Goal: Information Seeking & Learning: Learn about a topic

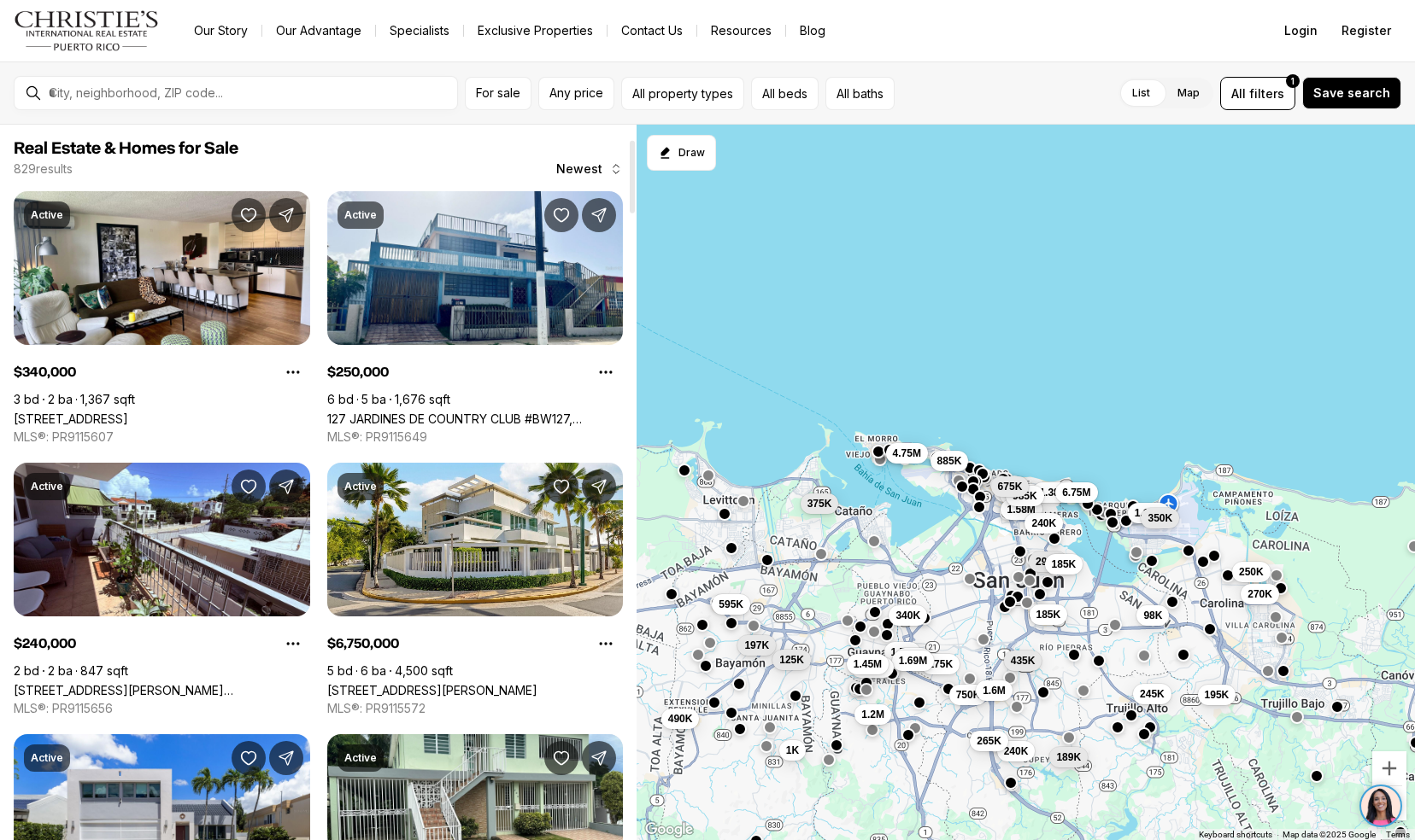
scroll to position [143, 0]
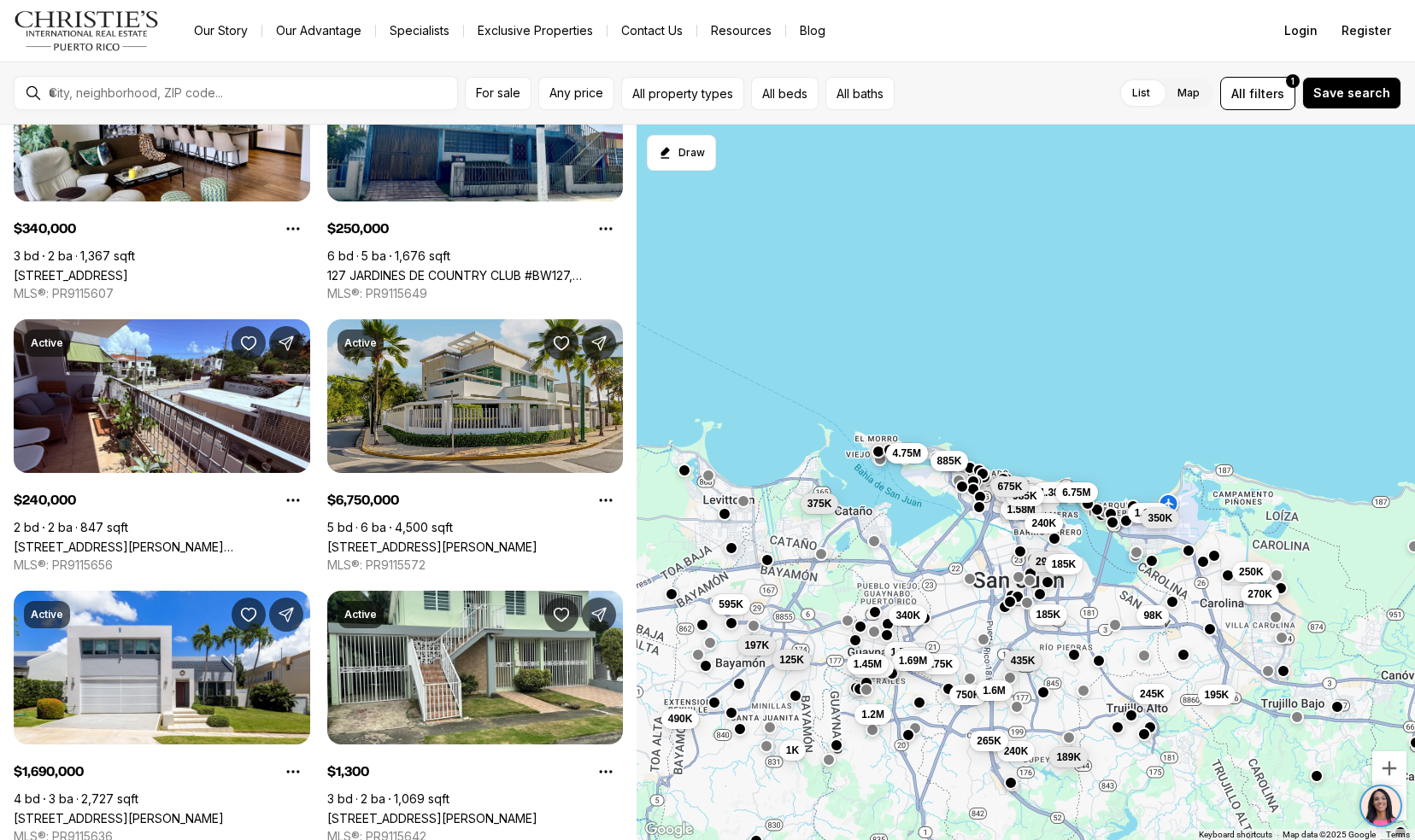
click at [352, 540] on link "2220 CALLE PARK BLVD, SAN JUAN PR, 00913" at bounding box center [432, 547] width 210 height 14
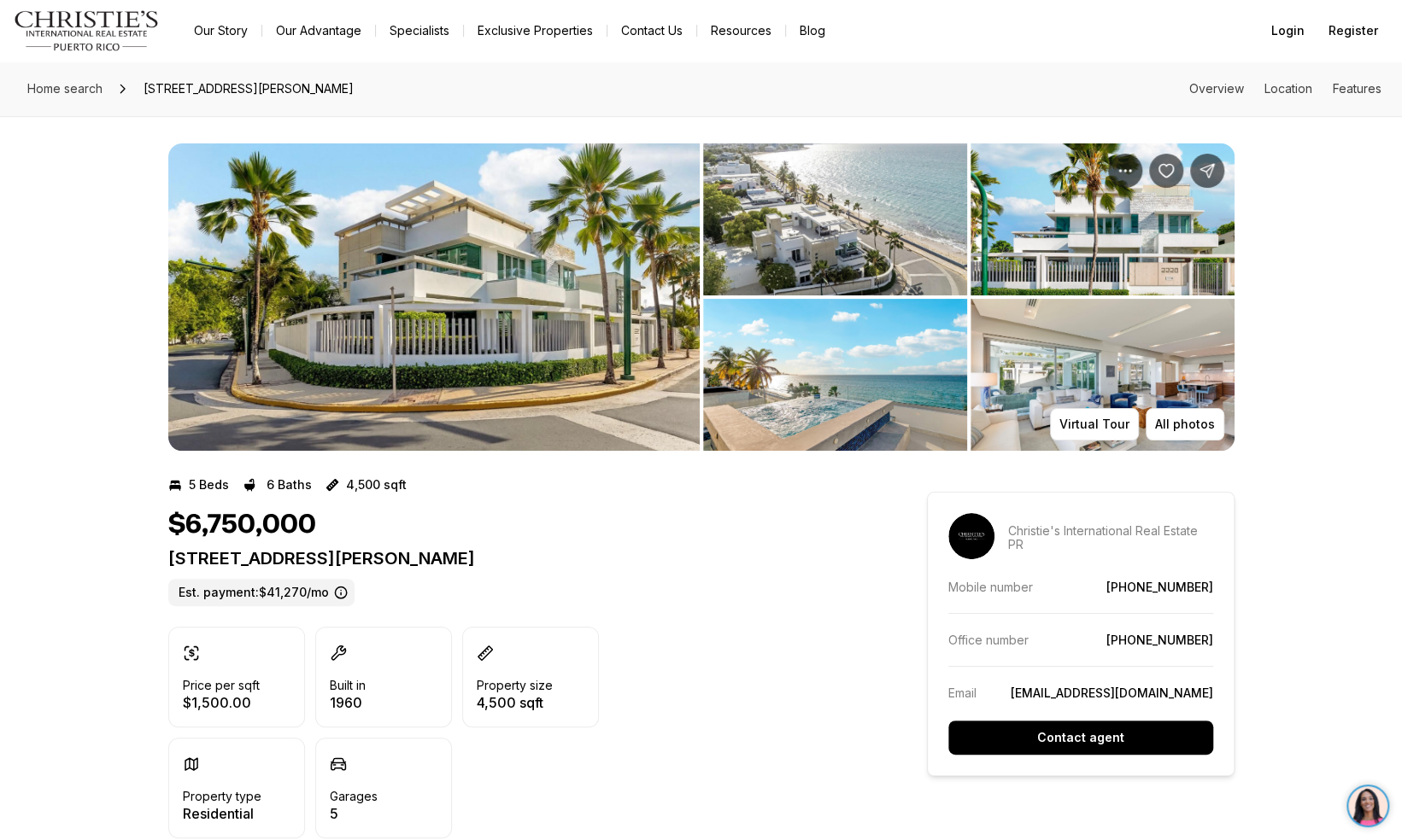
click at [594, 520] on div "$6,750,000" at bounding box center [516, 525] width 697 height 33
click at [521, 348] on img "View image gallery" at bounding box center [434, 297] width 531 height 307
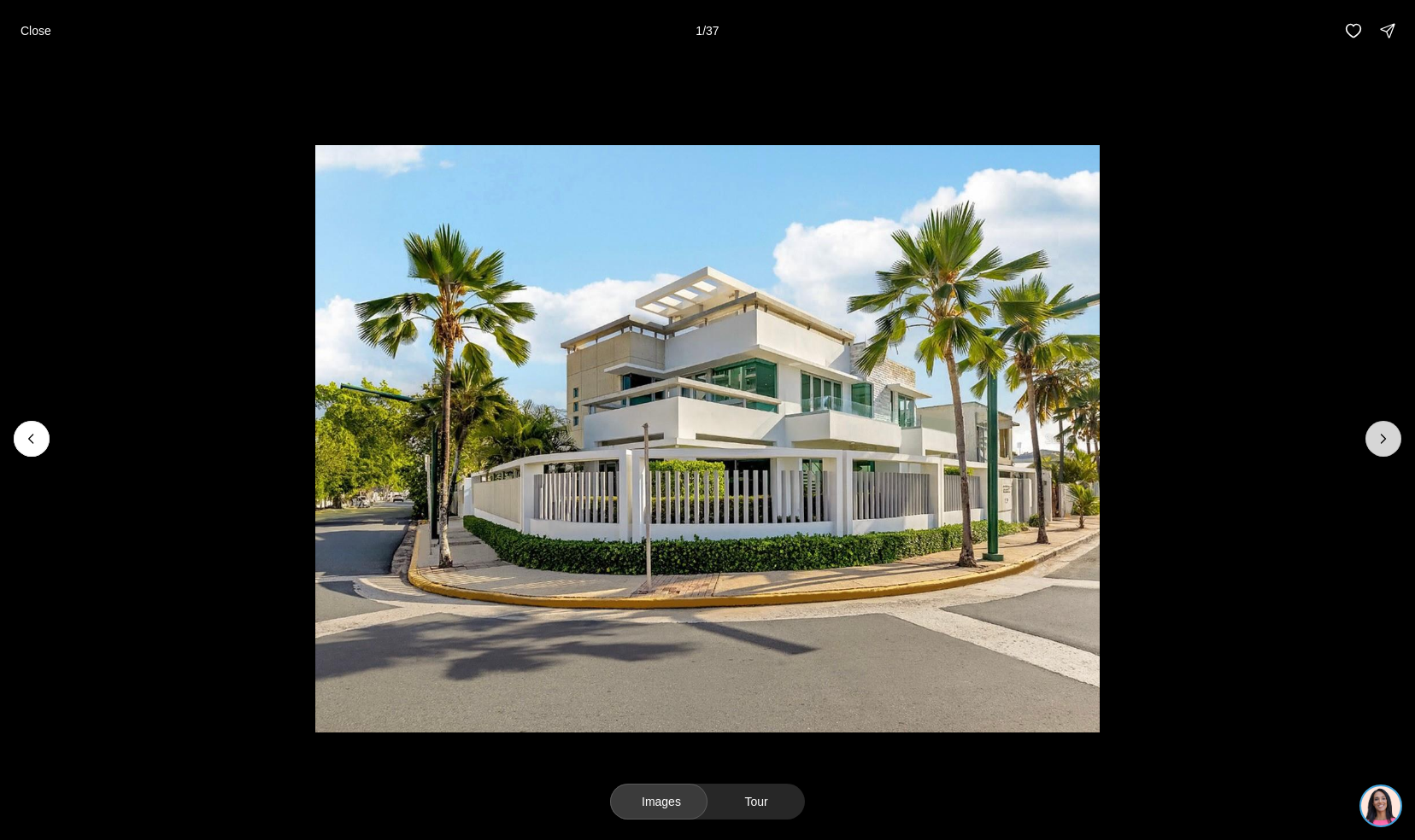
click at [1375, 438] on icon "Next slide" at bounding box center [1382, 438] width 17 height 17
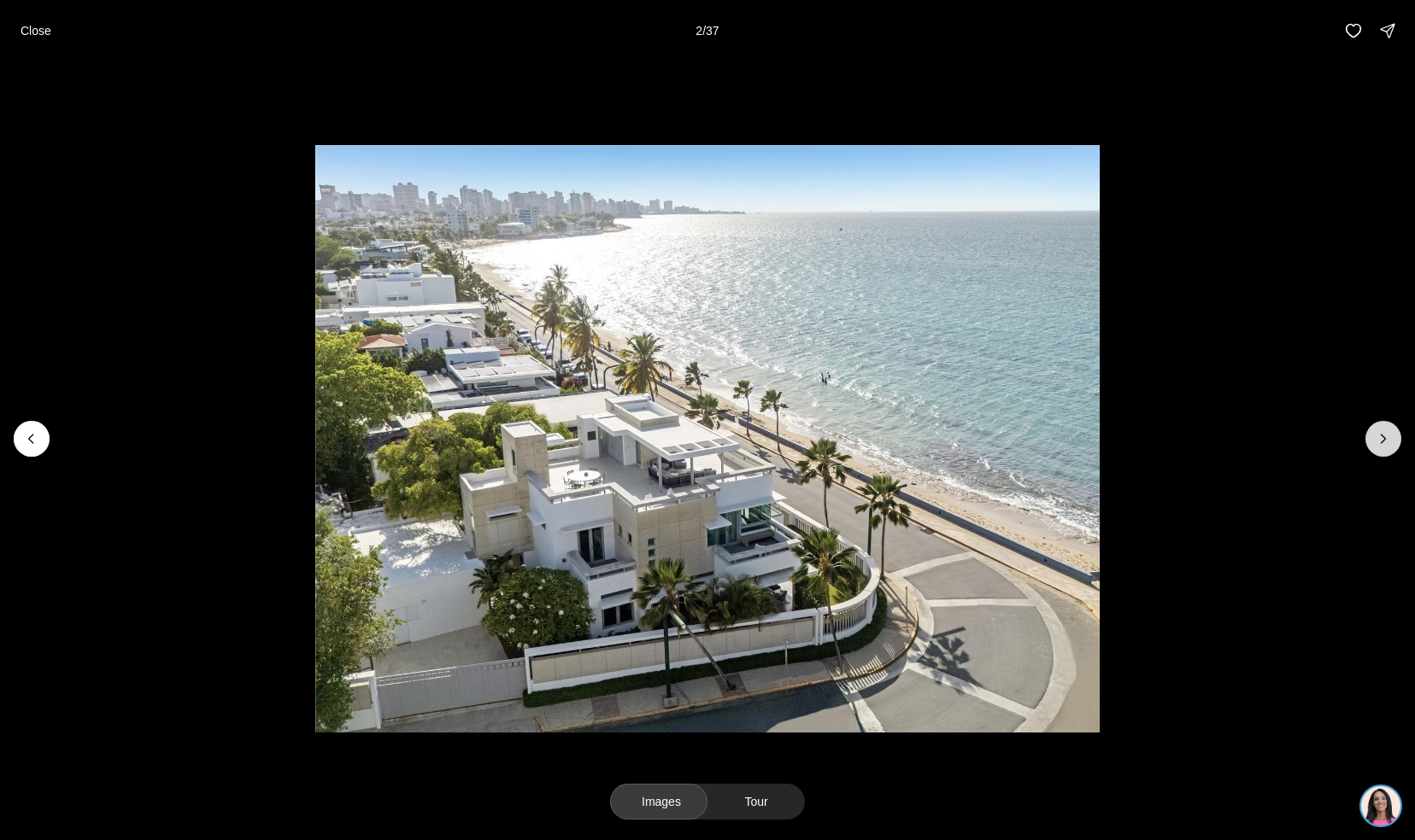
click at [1375, 438] on icon "Next slide" at bounding box center [1382, 438] width 17 height 17
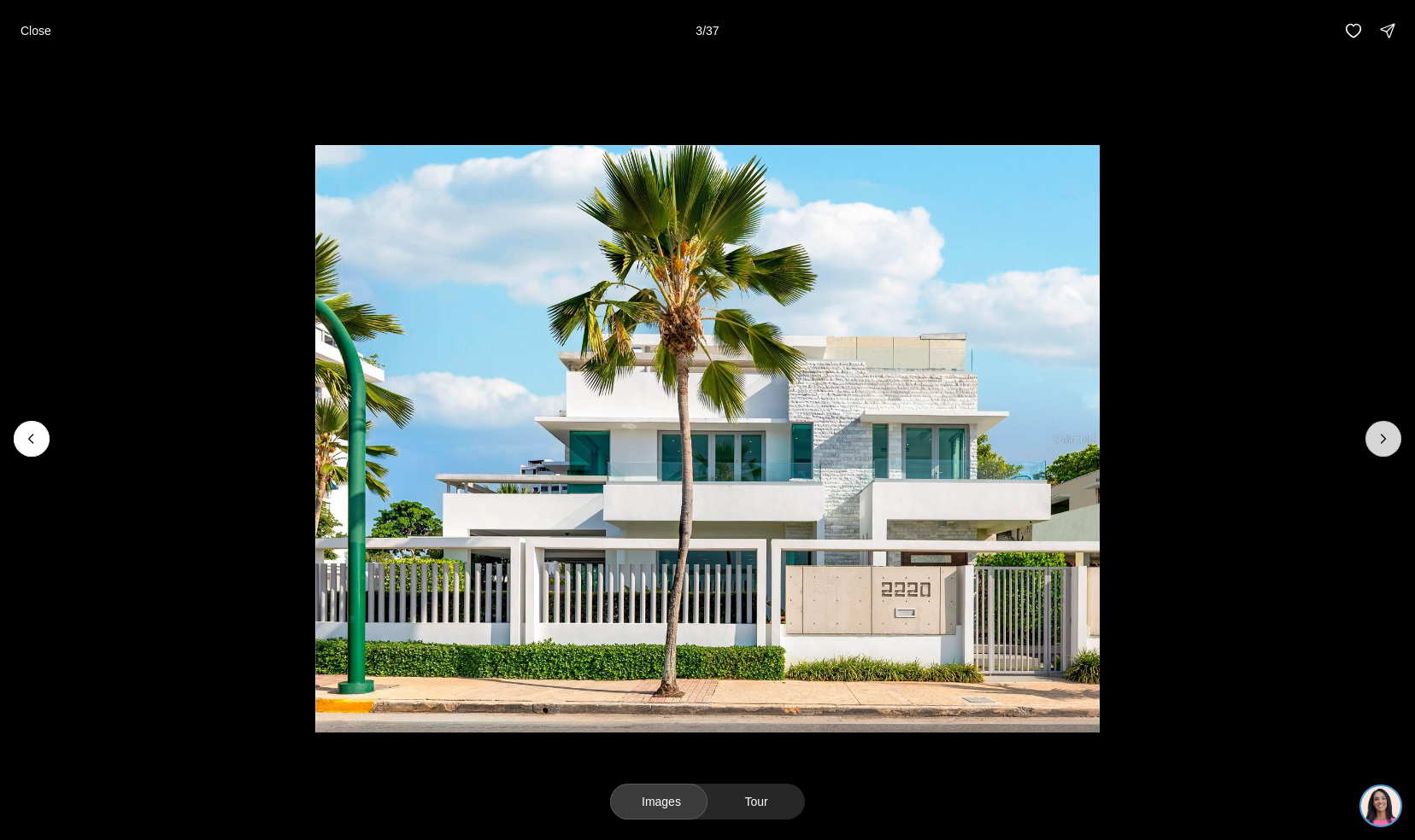
click at [1375, 438] on icon "Next slide" at bounding box center [1382, 438] width 17 height 17
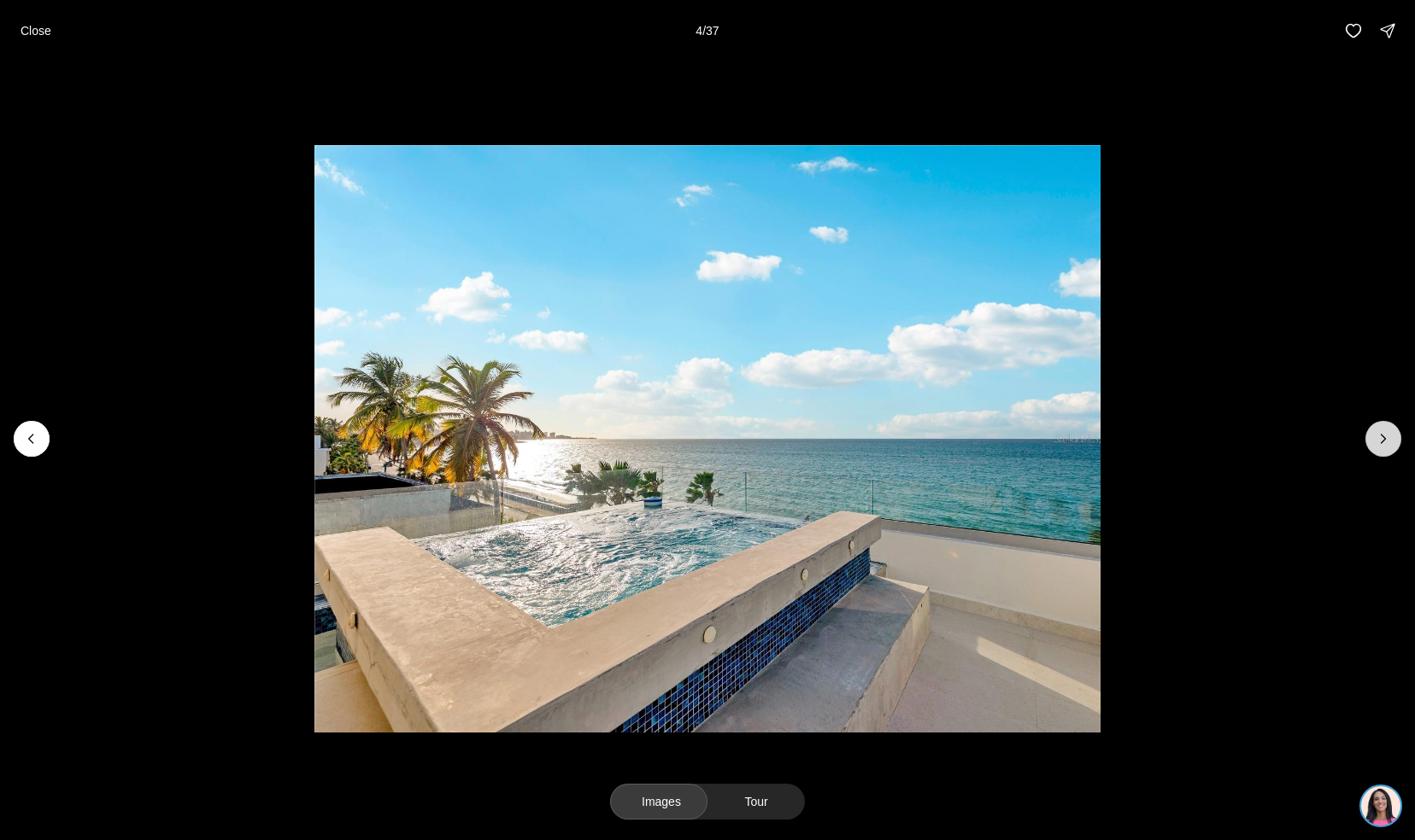
click at [1375, 438] on icon "Next slide" at bounding box center [1382, 438] width 17 height 17
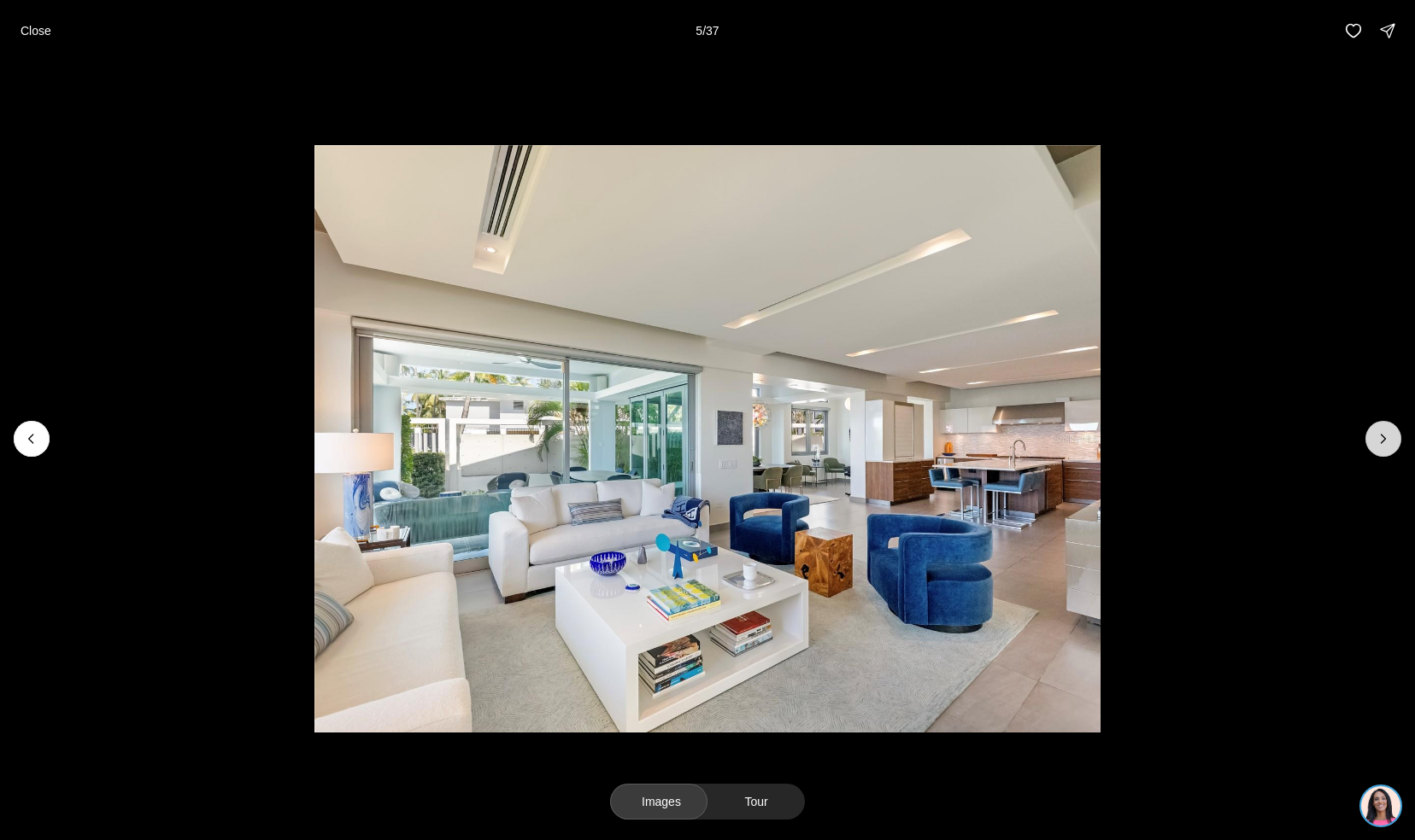
click at [1375, 438] on icon "Next slide" at bounding box center [1382, 438] width 17 height 17
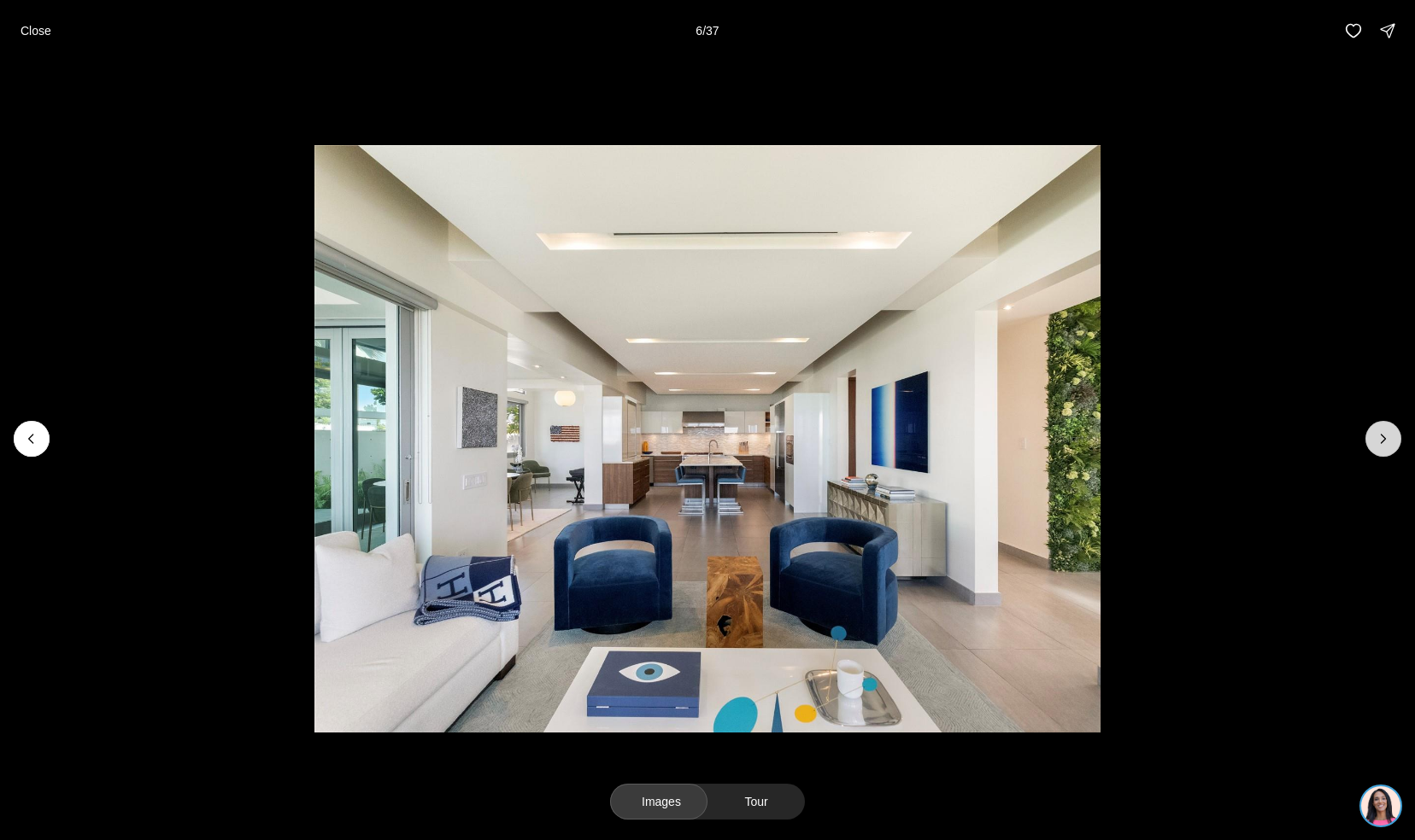
click at [1375, 438] on icon "Next slide" at bounding box center [1382, 438] width 17 height 17
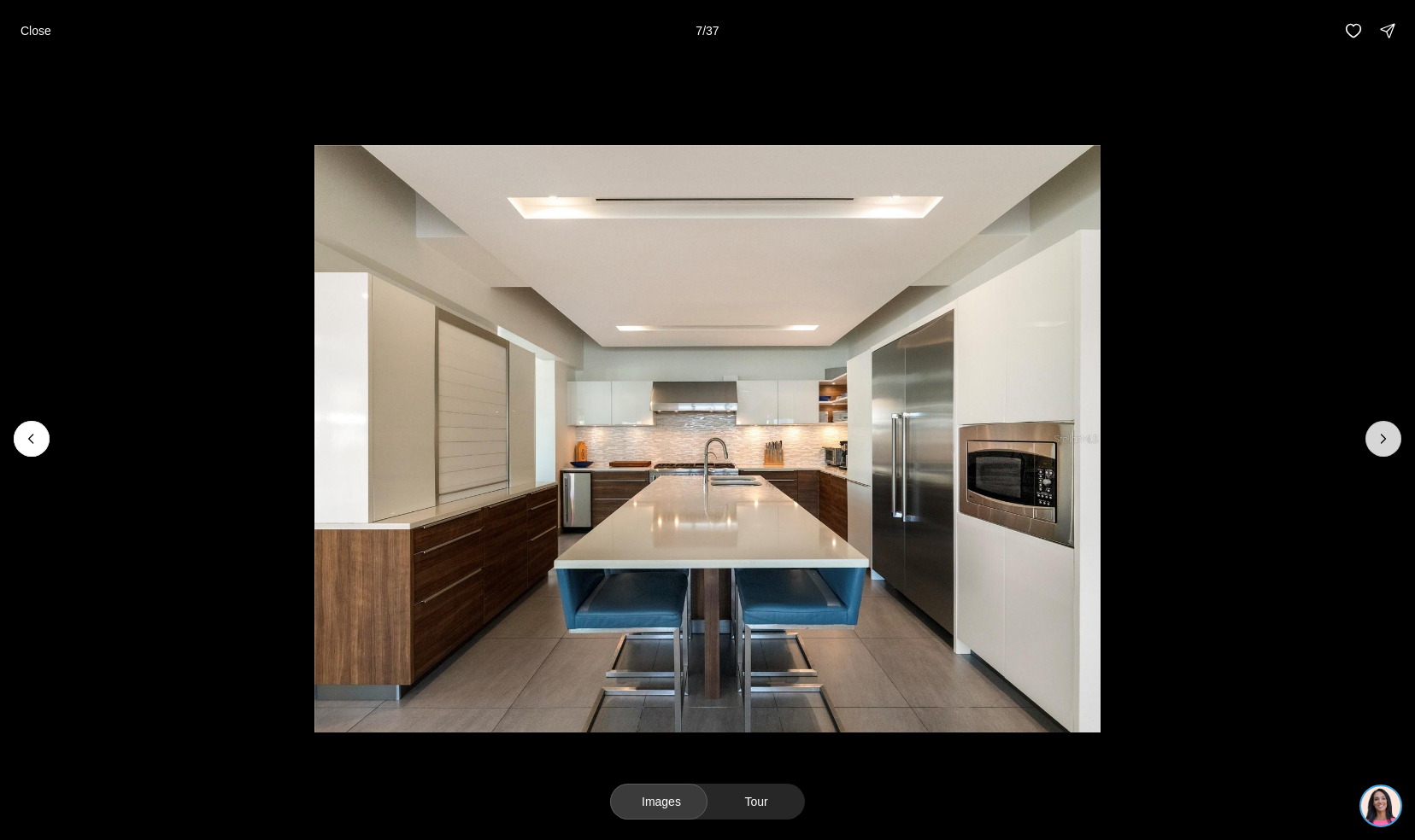
click at [1375, 438] on icon "Next slide" at bounding box center [1382, 438] width 17 height 17
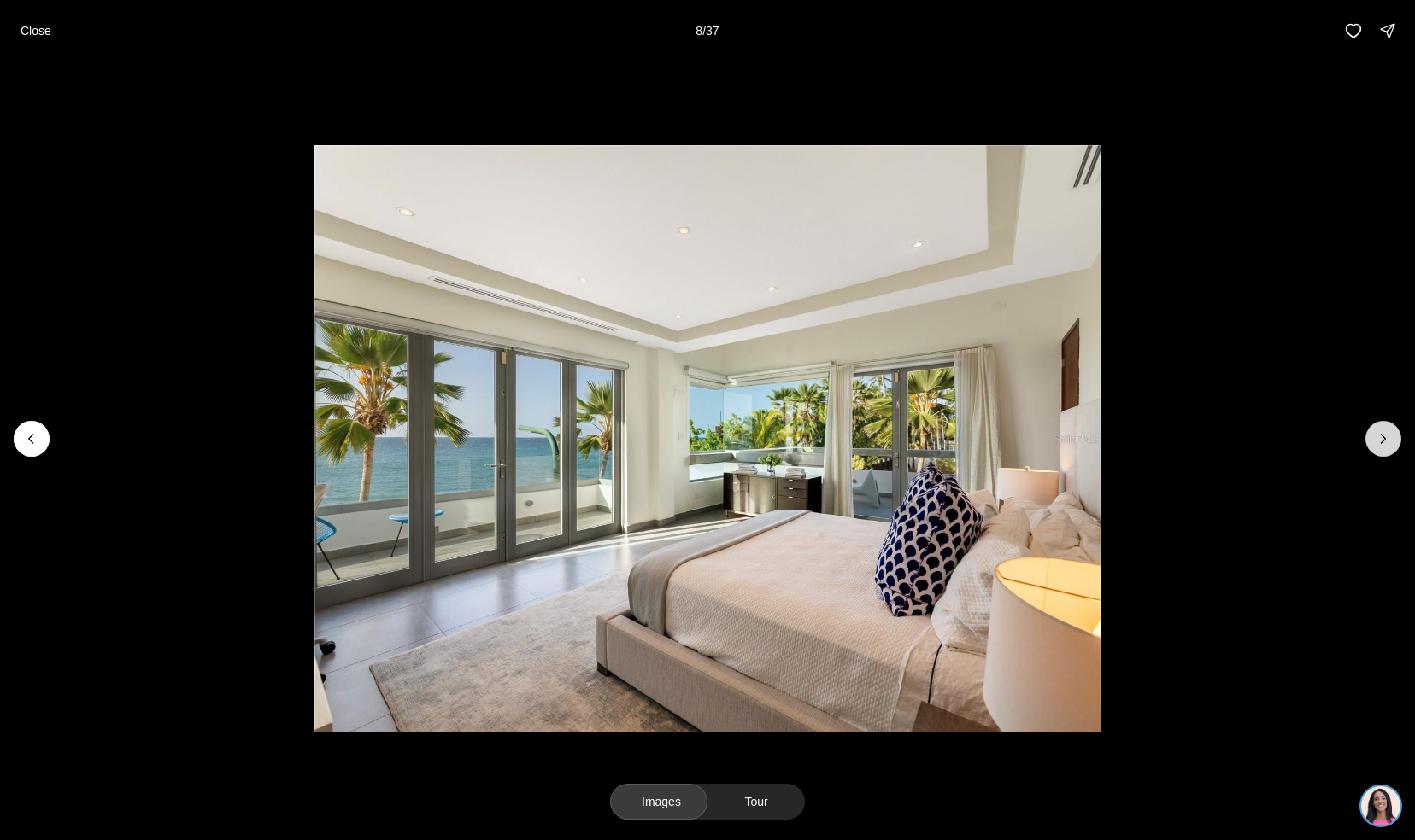
click at [1375, 438] on icon "Next slide" at bounding box center [1382, 438] width 17 height 17
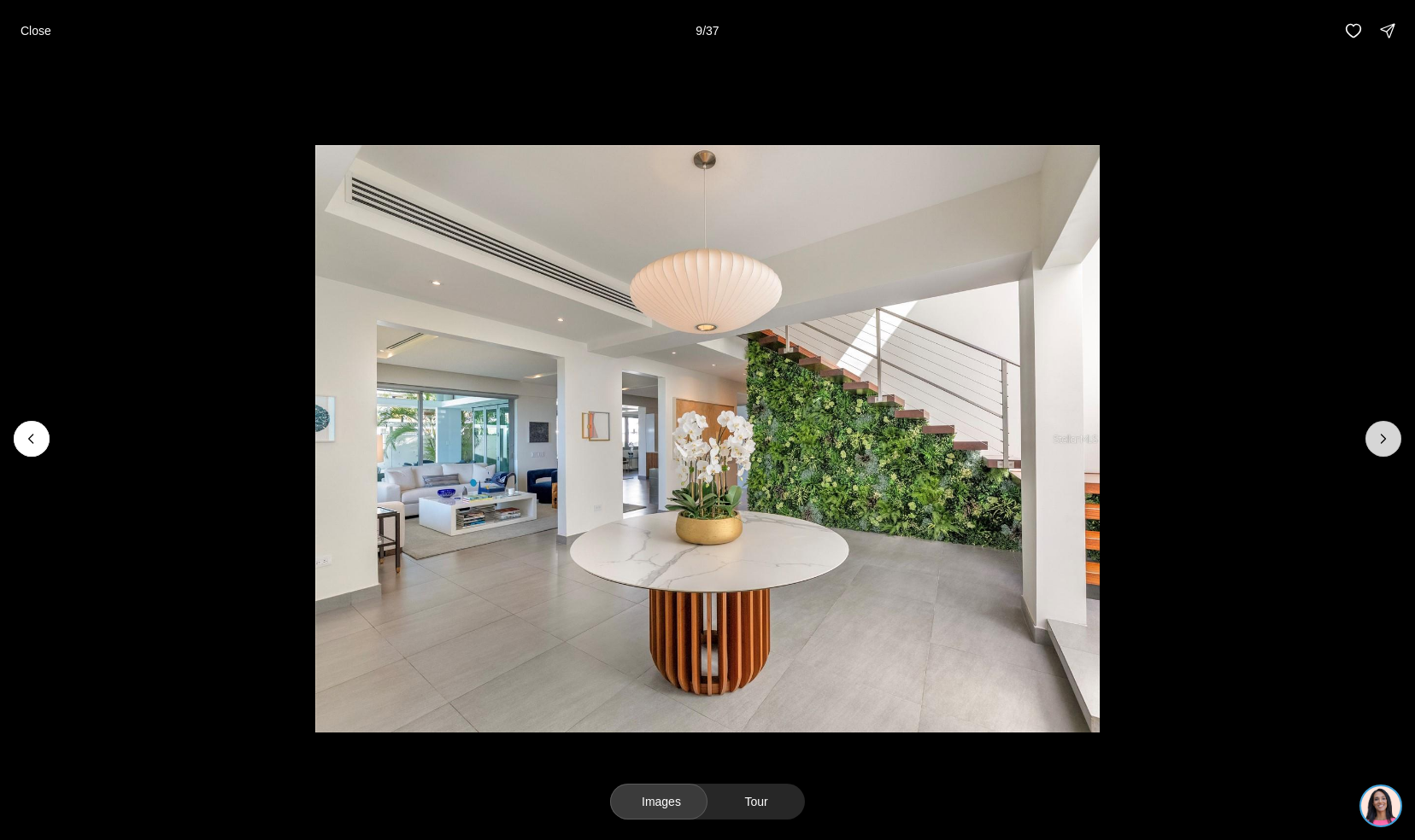
click at [1375, 438] on icon "Next slide" at bounding box center [1382, 438] width 17 height 17
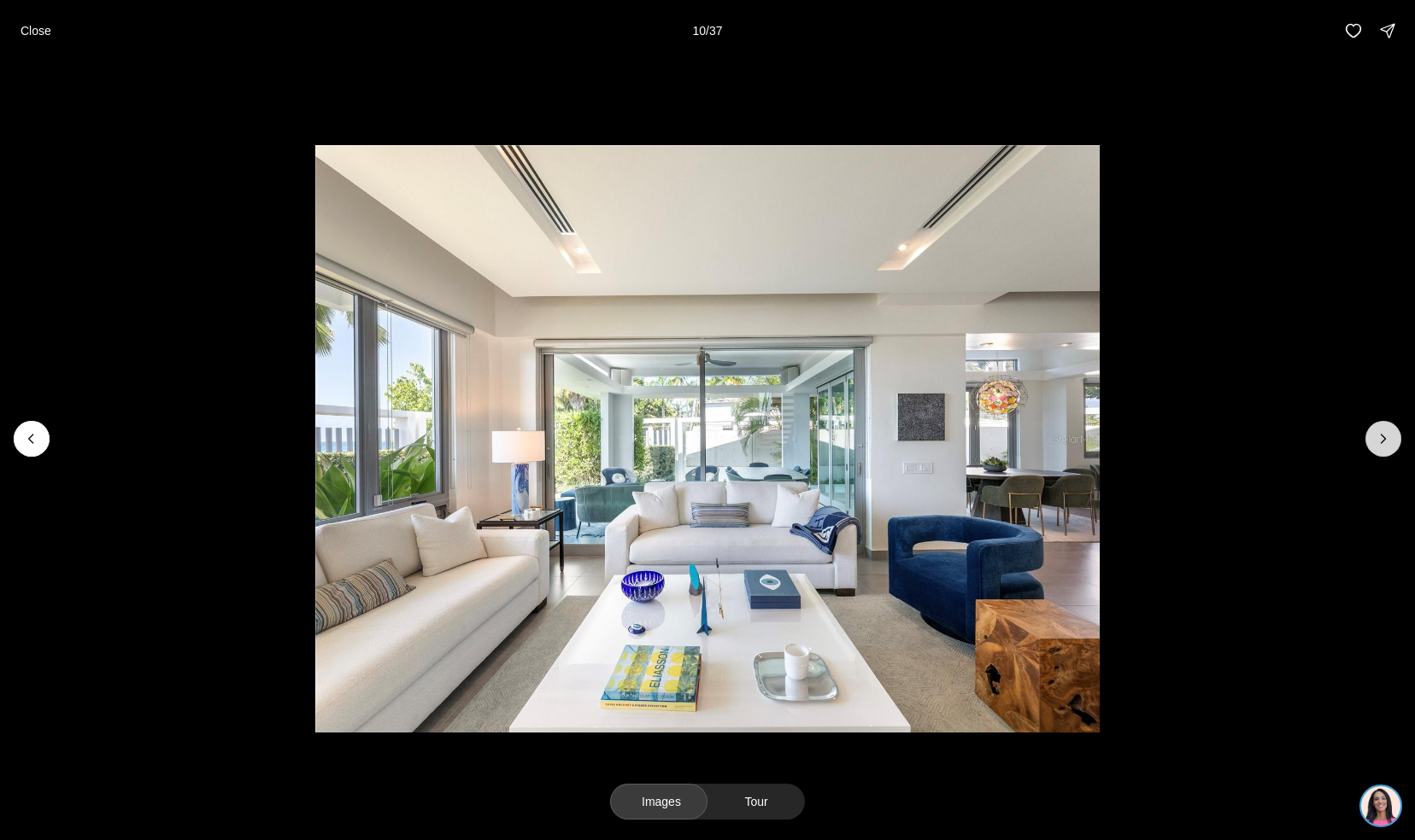
click at [1375, 438] on icon "Next slide" at bounding box center [1382, 438] width 17 height 17
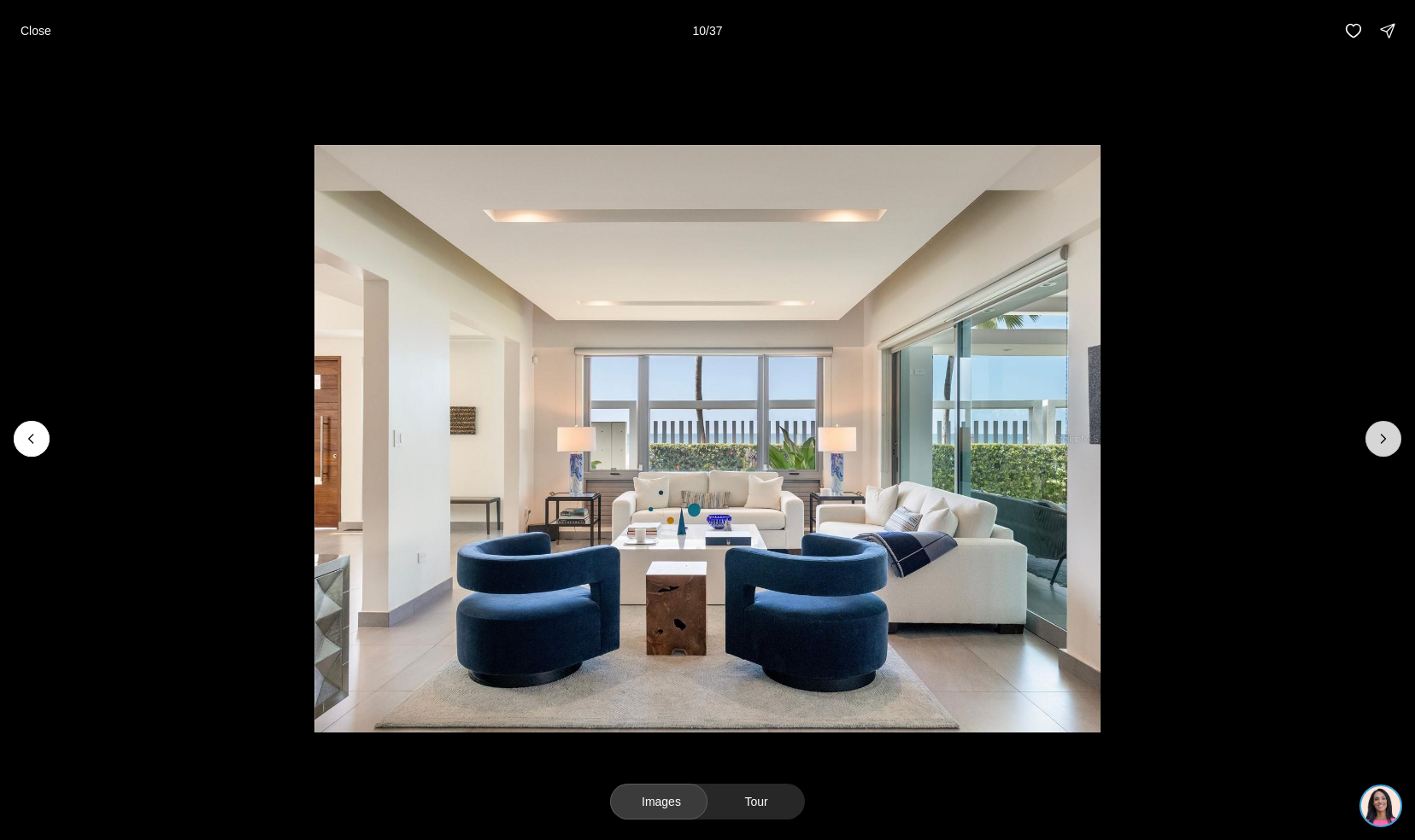
click at [1375, 438] on icon "Next slide" at bounding box center [1382, 438] width 17 height 17
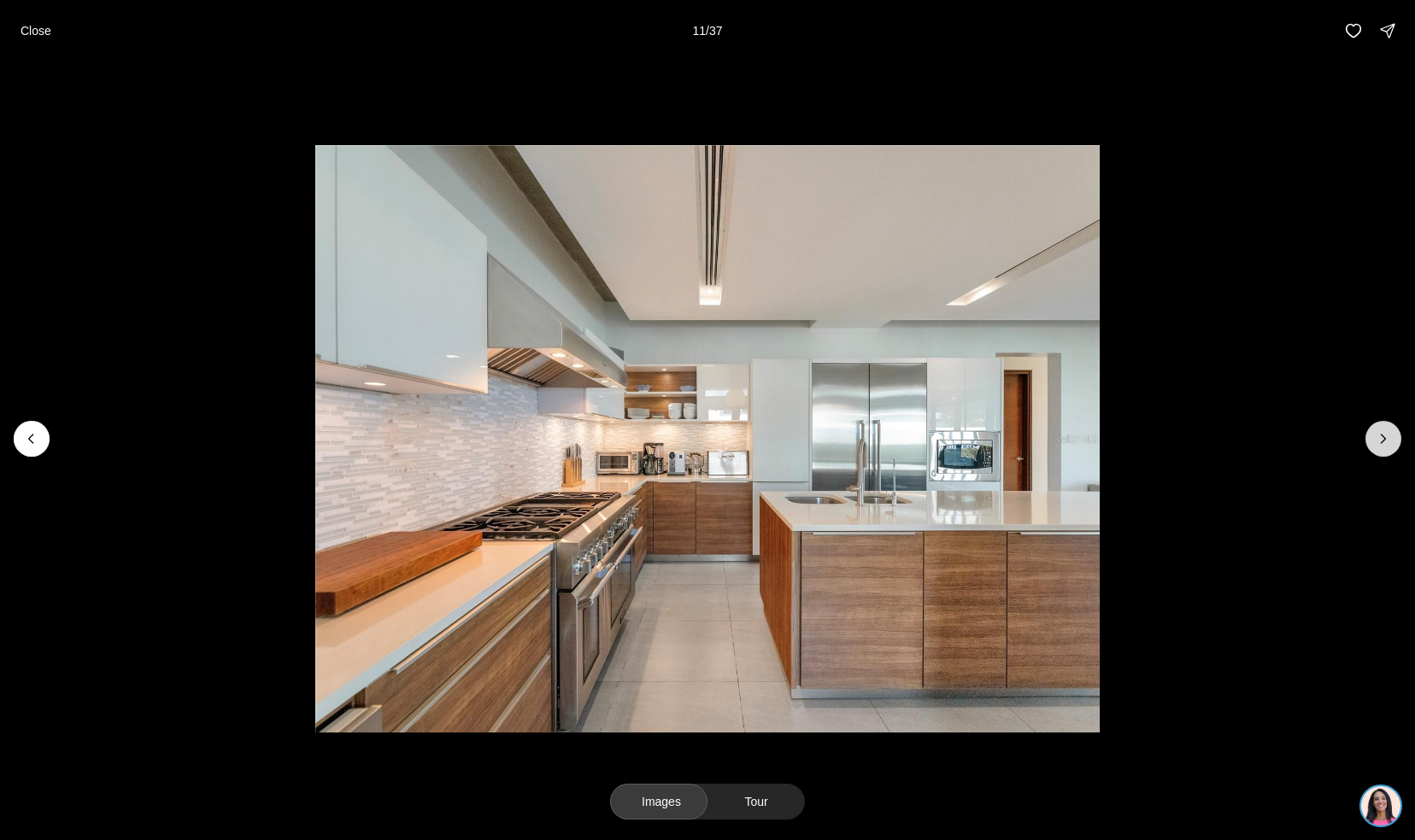
click at [1375, 438] on icon "Next slide" at bounding box center [1382, 438] width 17 height 17
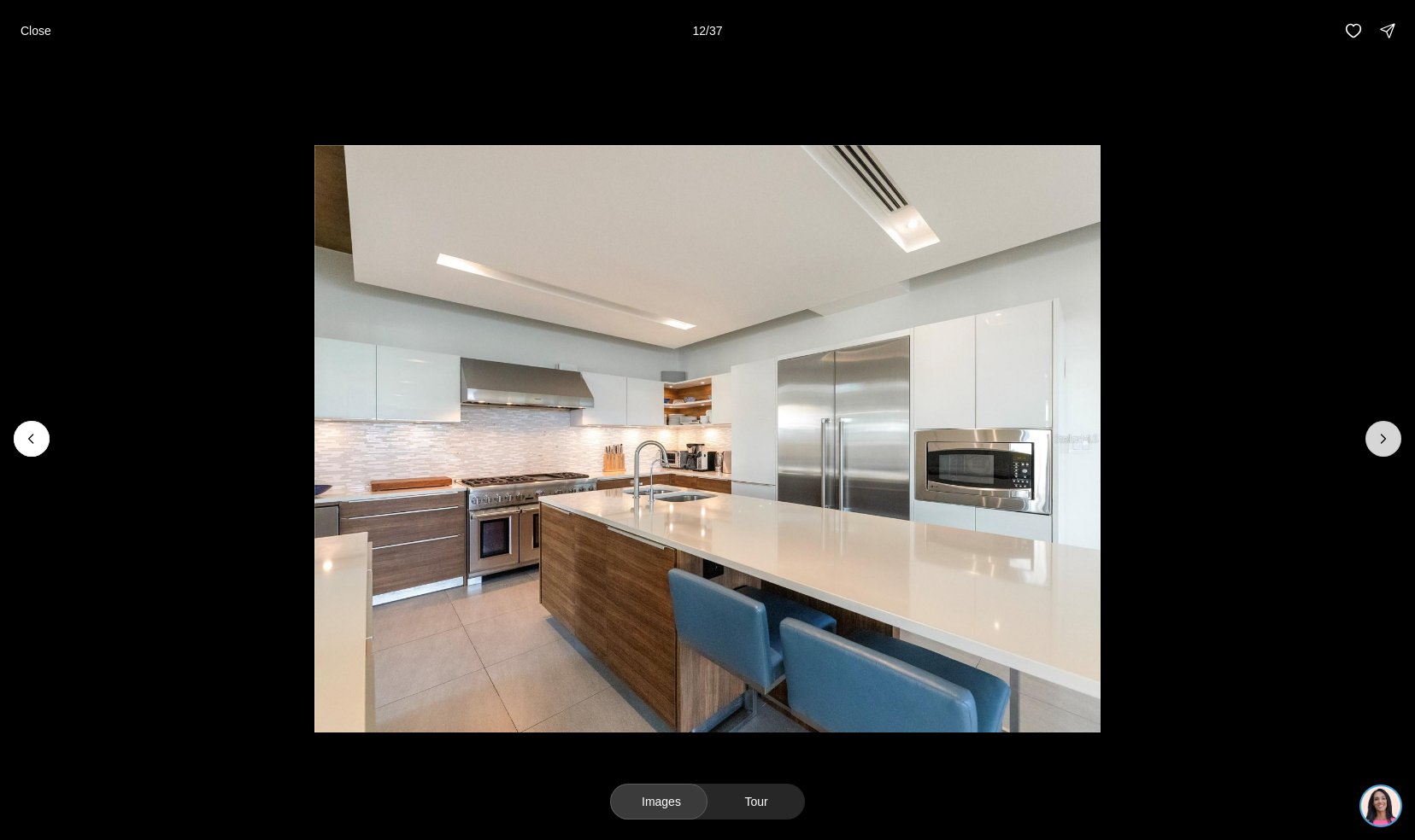
click at [1375, 438] on icon "Next slide" at bounding box center [1382, 438] width 17 height 17
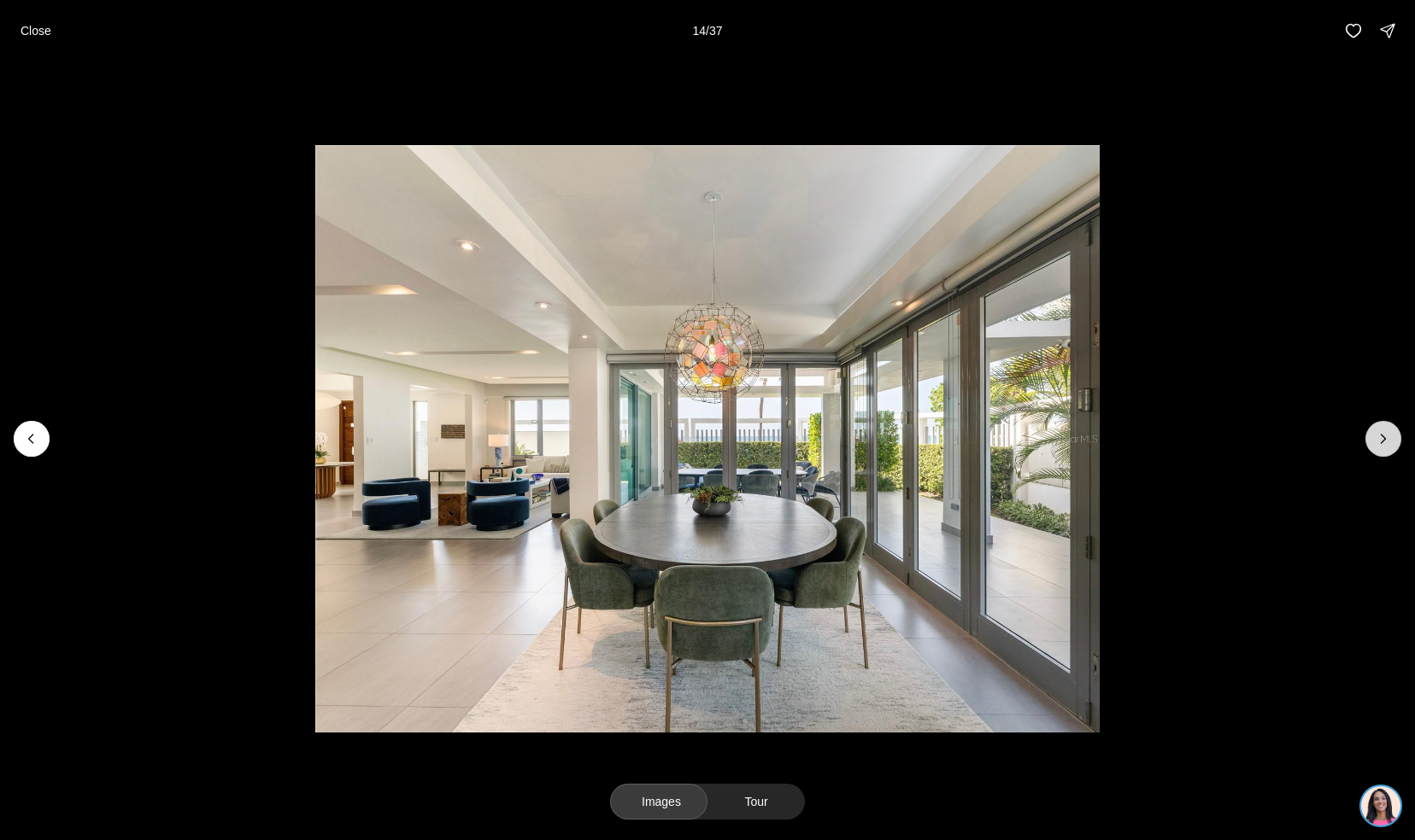
click at [1375, 438] on icon "Next slide" at bounding box center [1382, 438] width 17 height 17
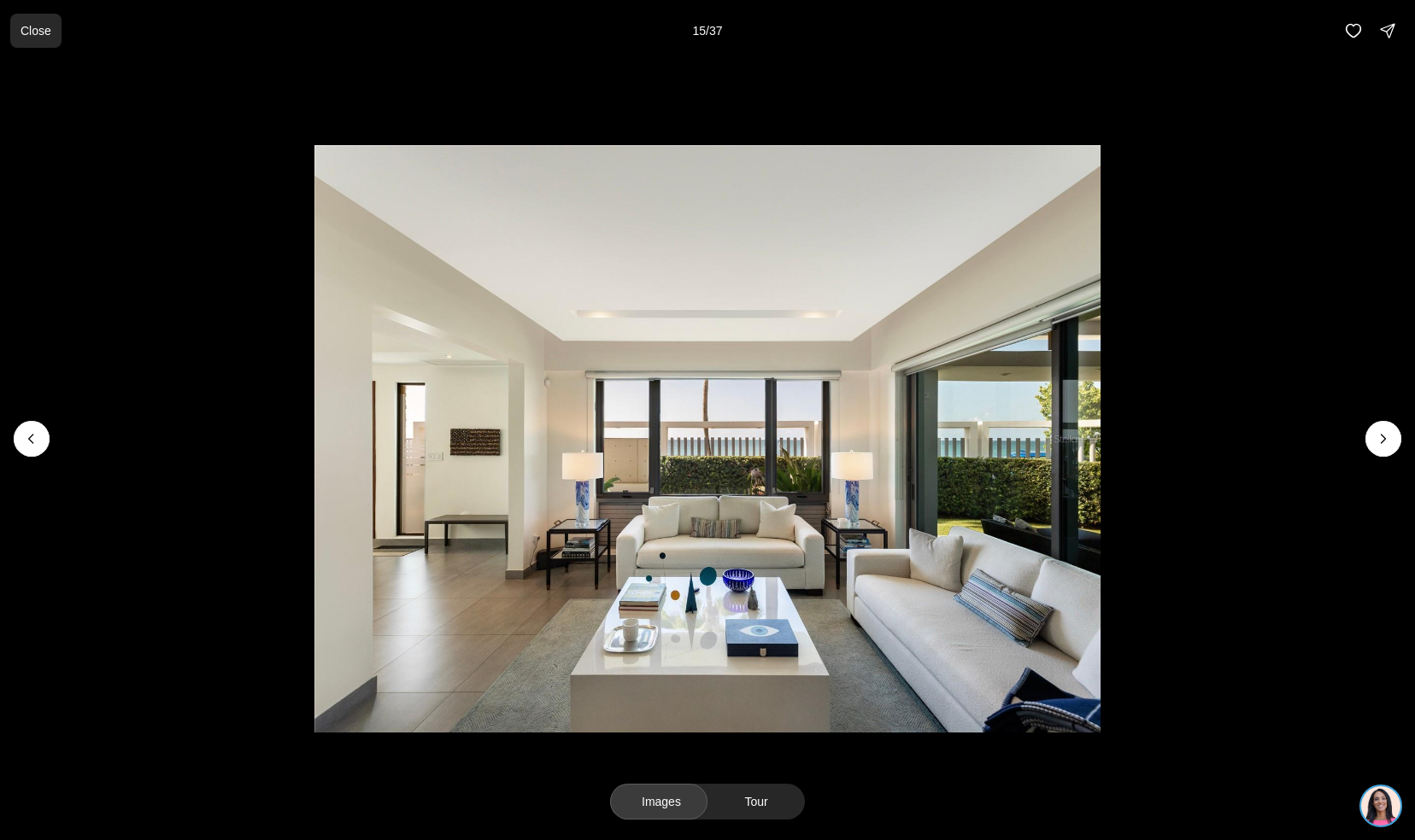
click at [41, 24] on p "Close" at bounding box center [35, 30] width 31 height 13
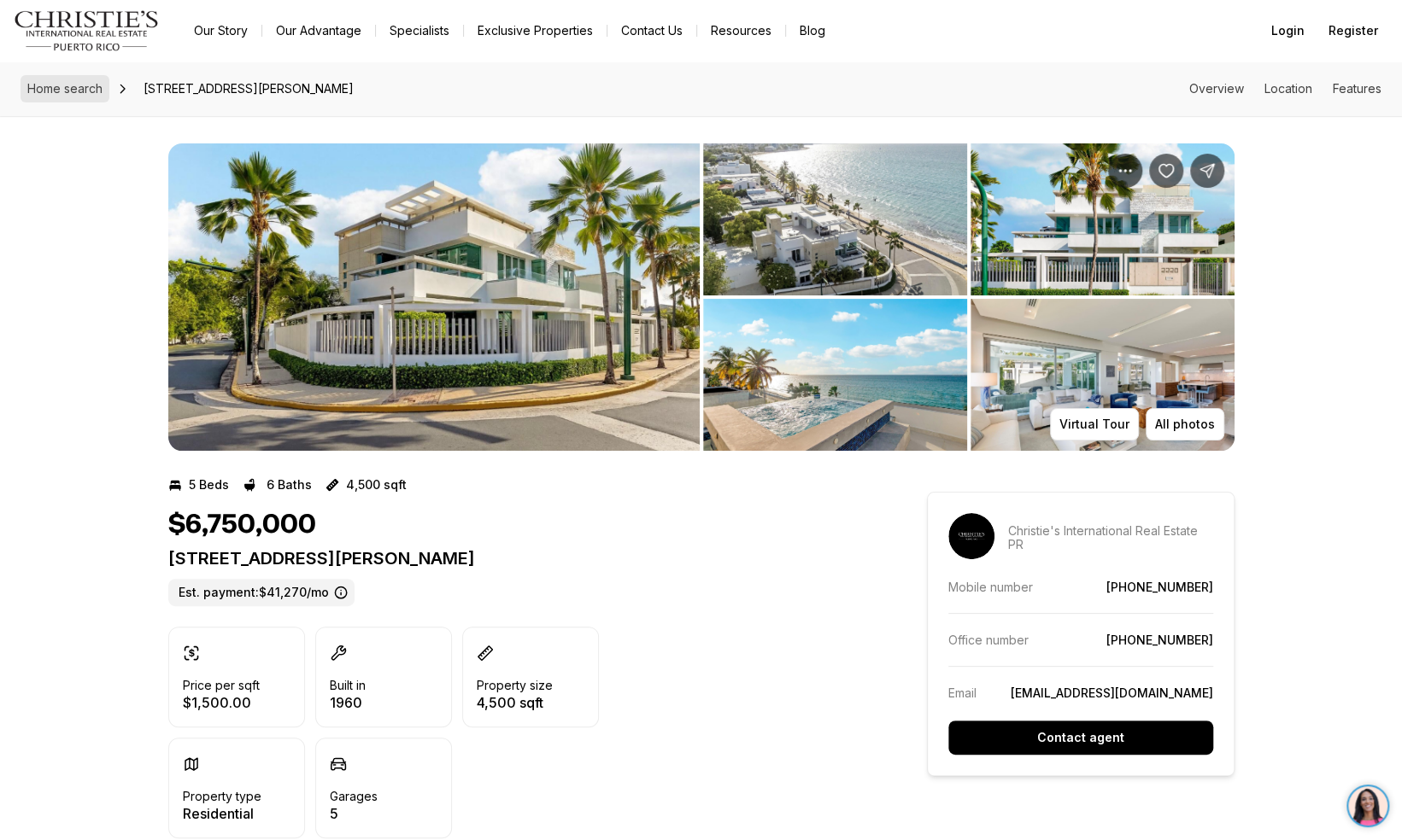
click at [101, 90] on span "Home search" at bounding box center [65, 89] width 75 height 14
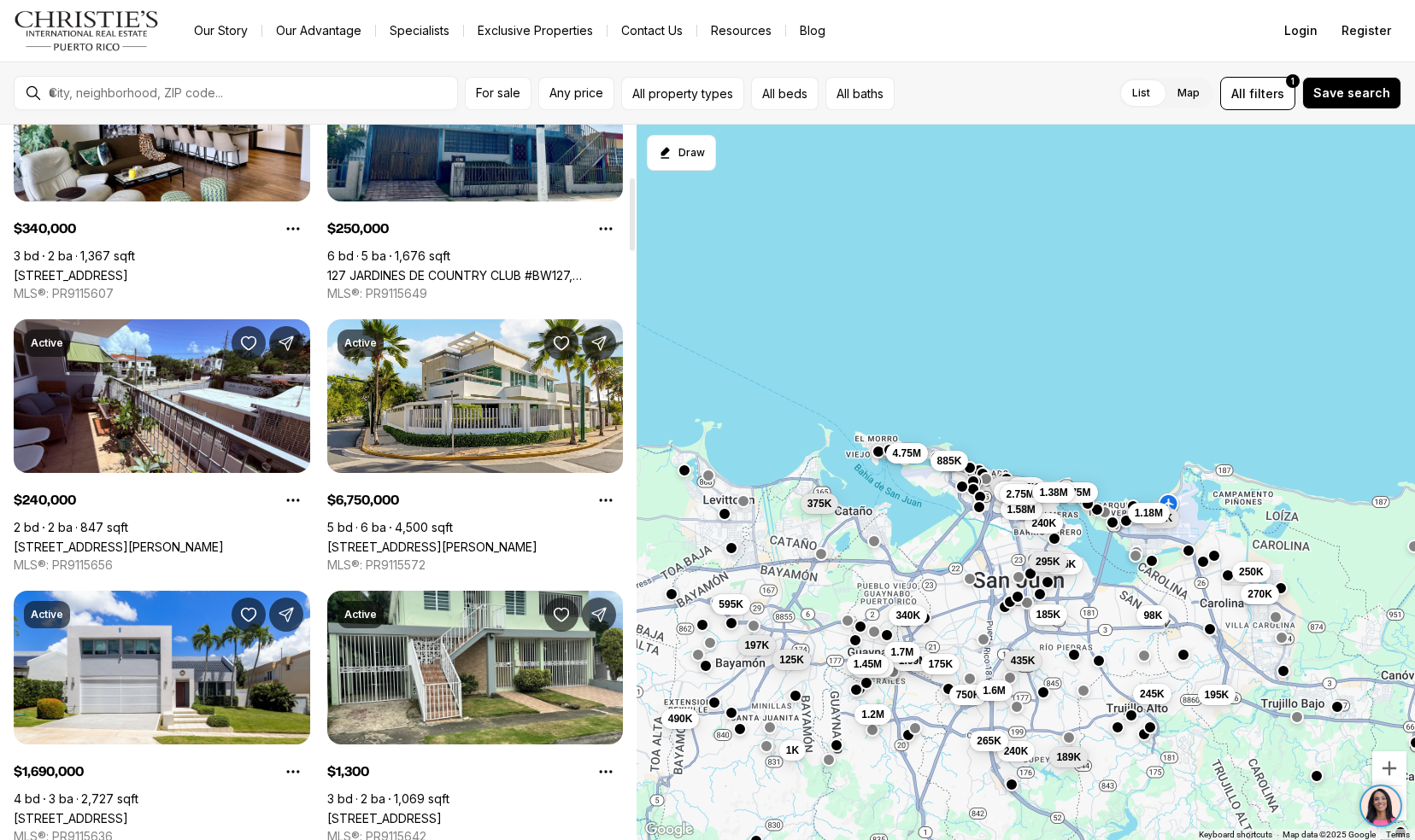
scroll to position [541, 0]
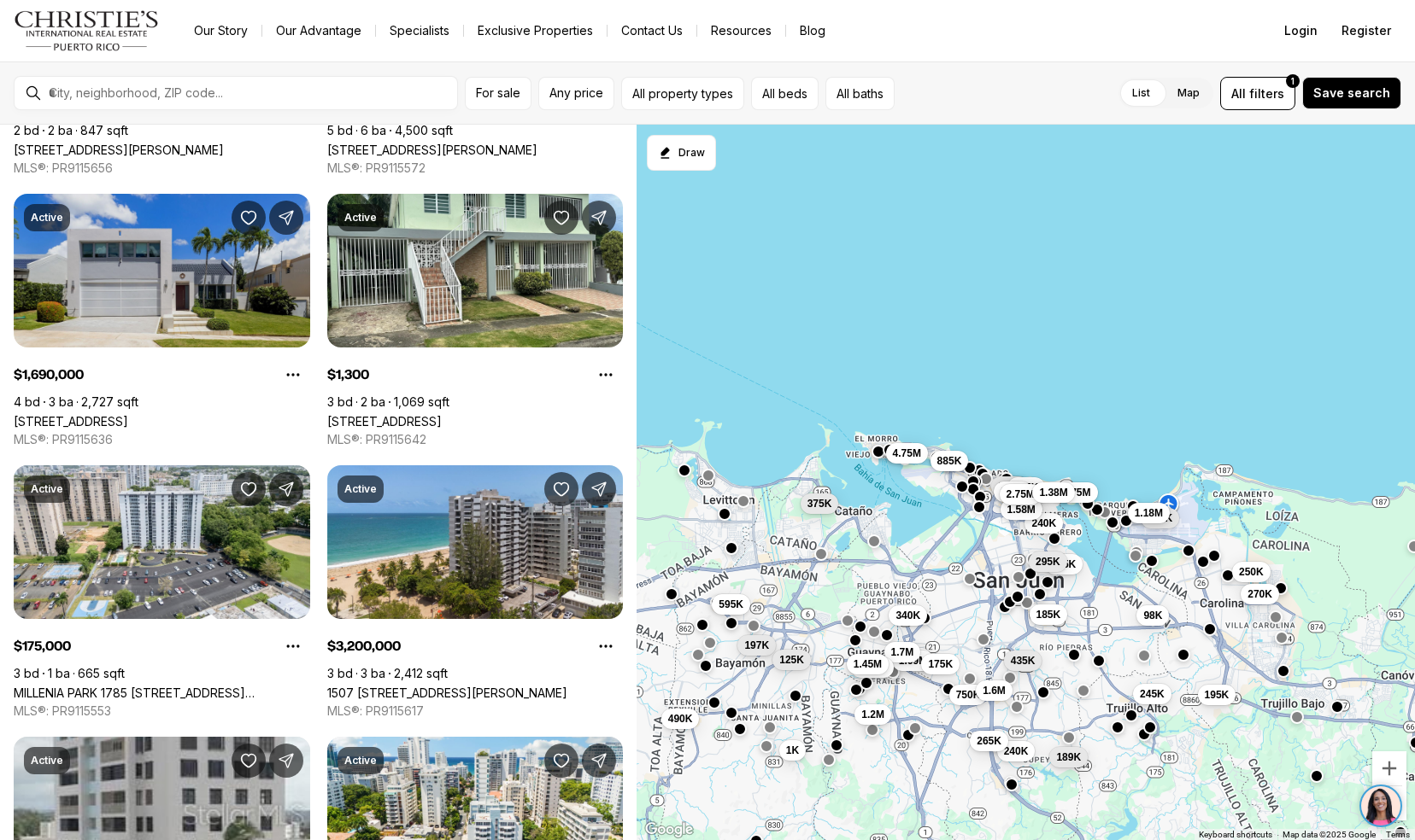
click at [59, 414] on link "[STREET_ADDRESS][PERSON_NAME]" at bounding box center [70, 421] width 114 height 14
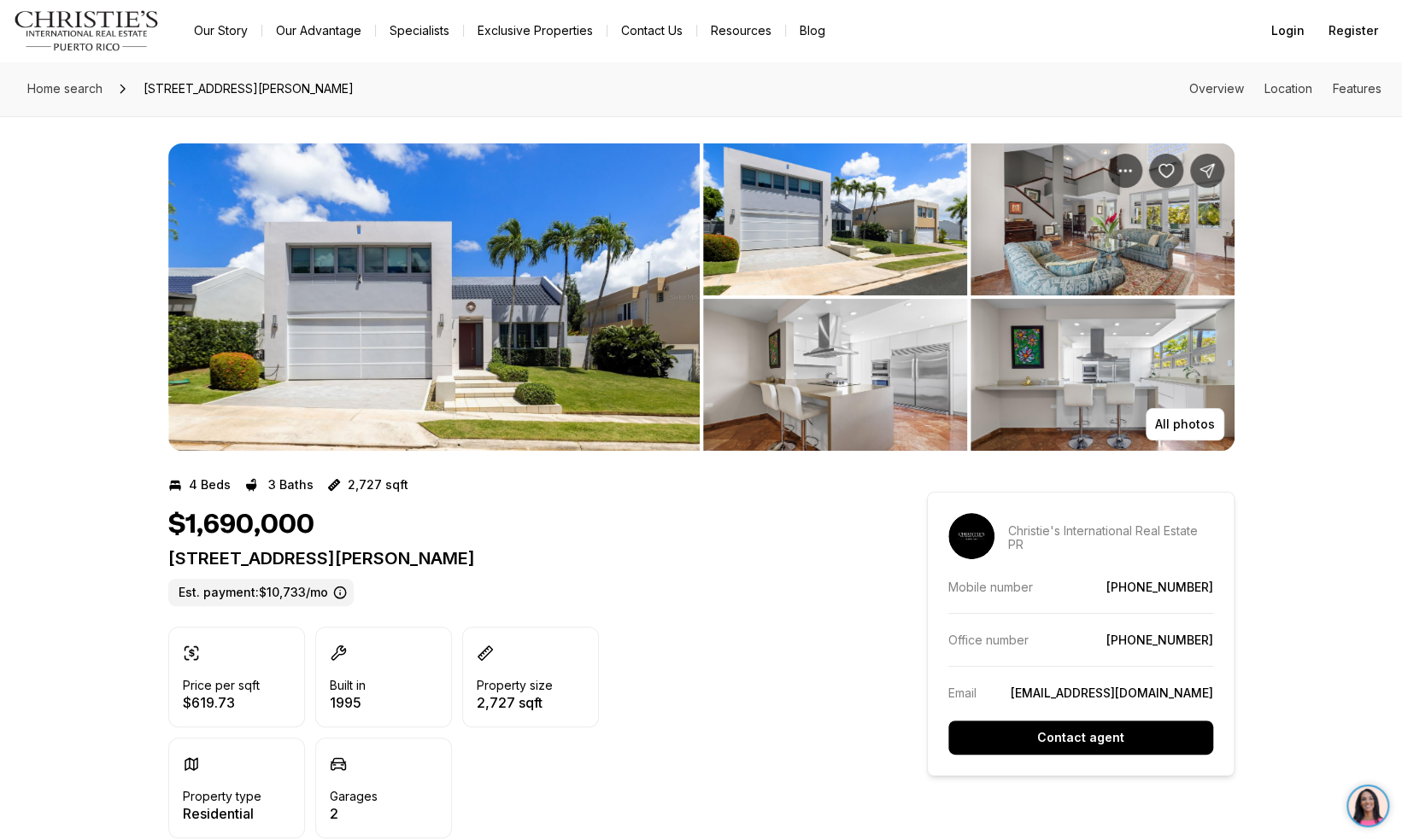
click at [414, 384] on img "View image gallery" at bounding box center [434, 297] width 531 height 307
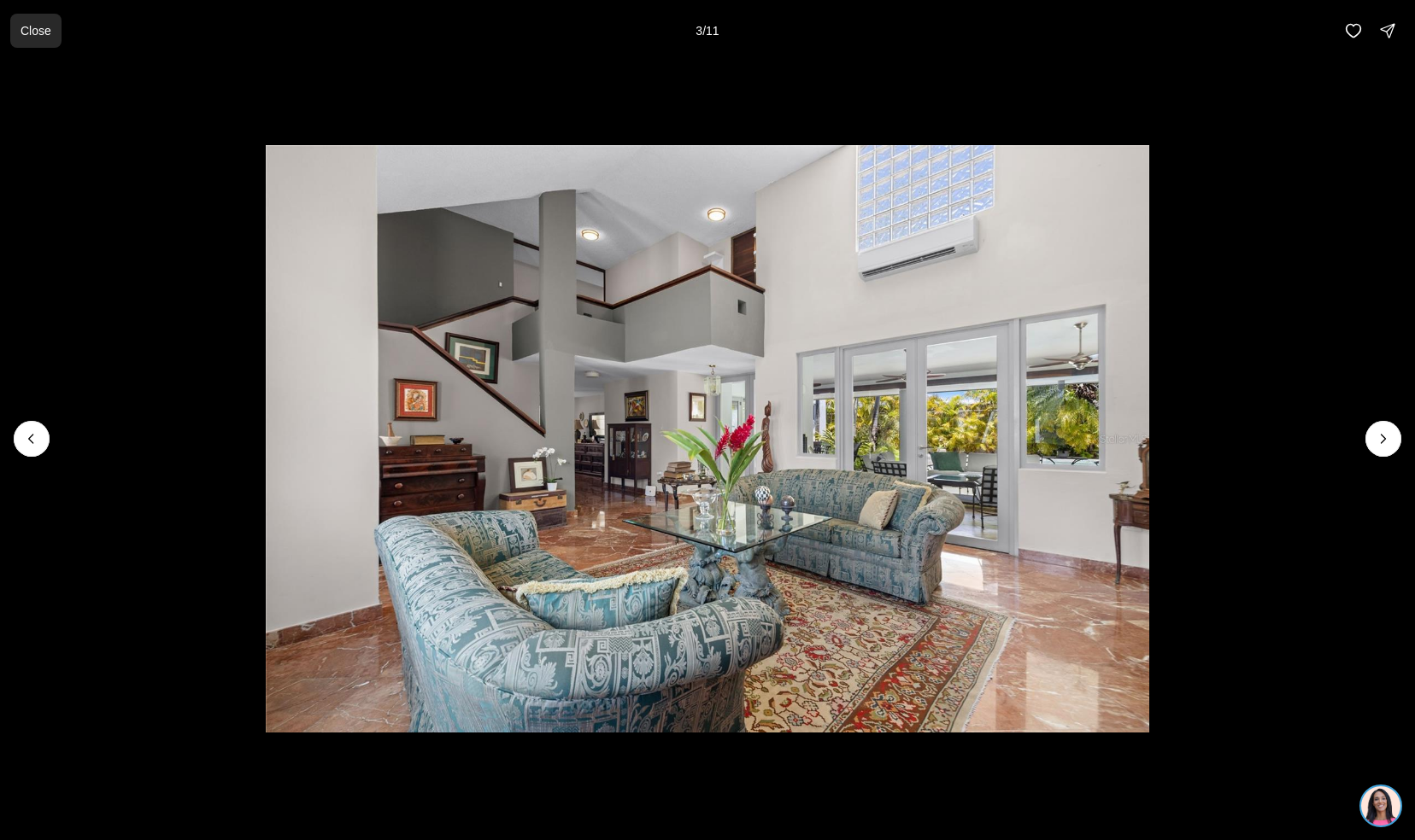
click at [29, 35] on p "Close" at bounding box center [35, 30] width 31 height 13
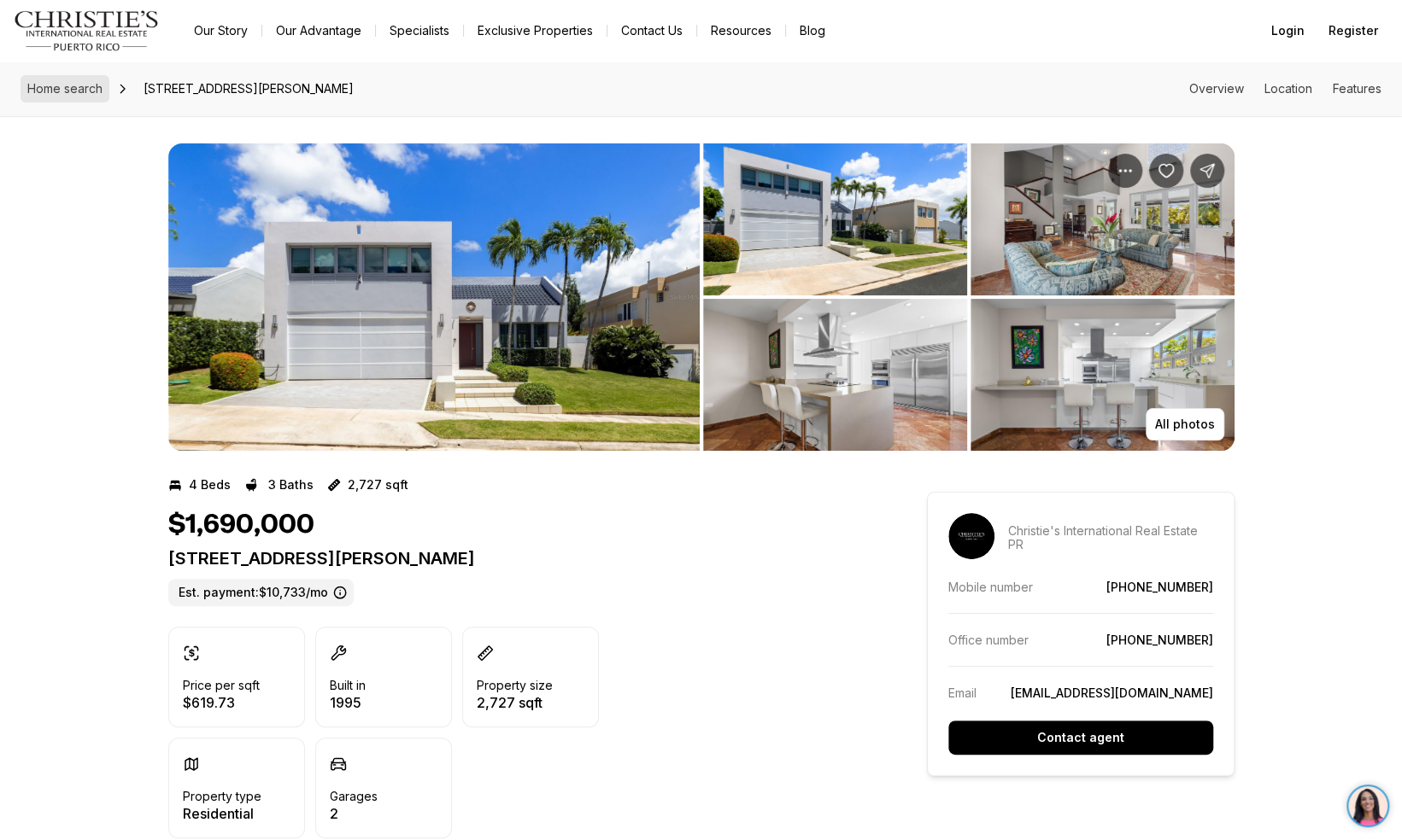
click at [71, 87] on span "Home search" at bounding box center [65, 89] width 75 height 14
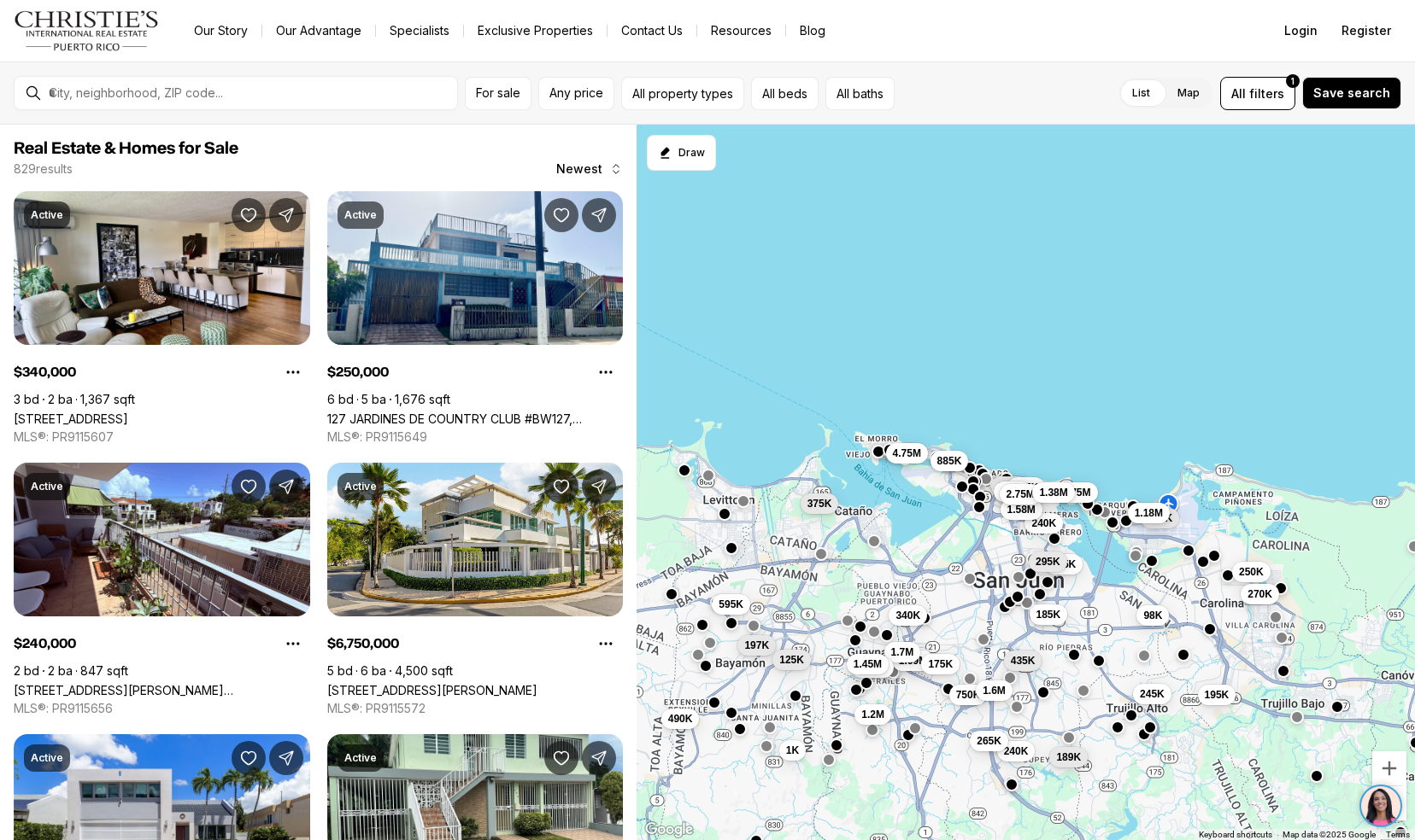
scroll to position [541, 0]
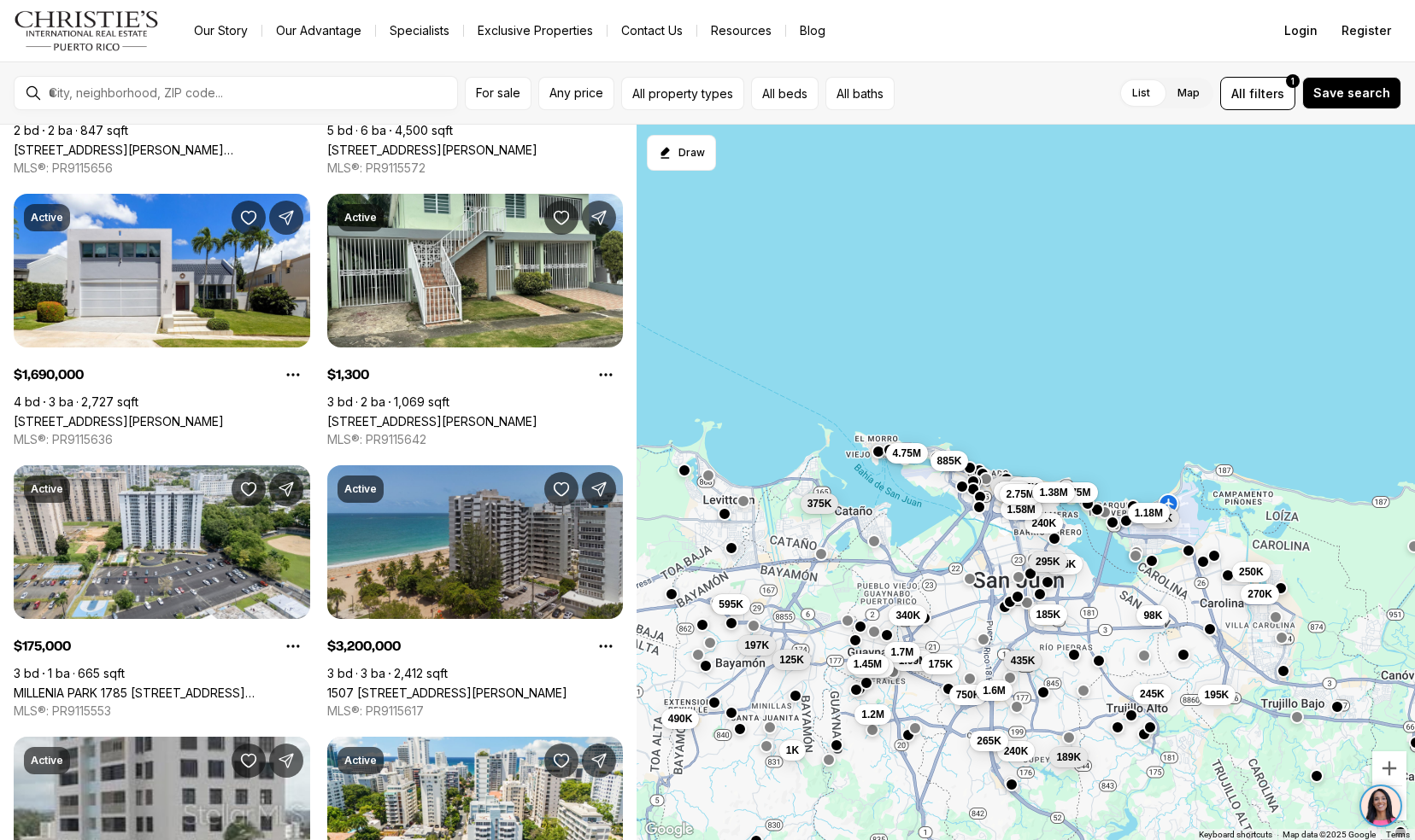
click at [356, 686] on link "1507 ASHFORD #1202, SAN JUAN PR, 00911" at bounding box center [447, 693] width 240 height 14
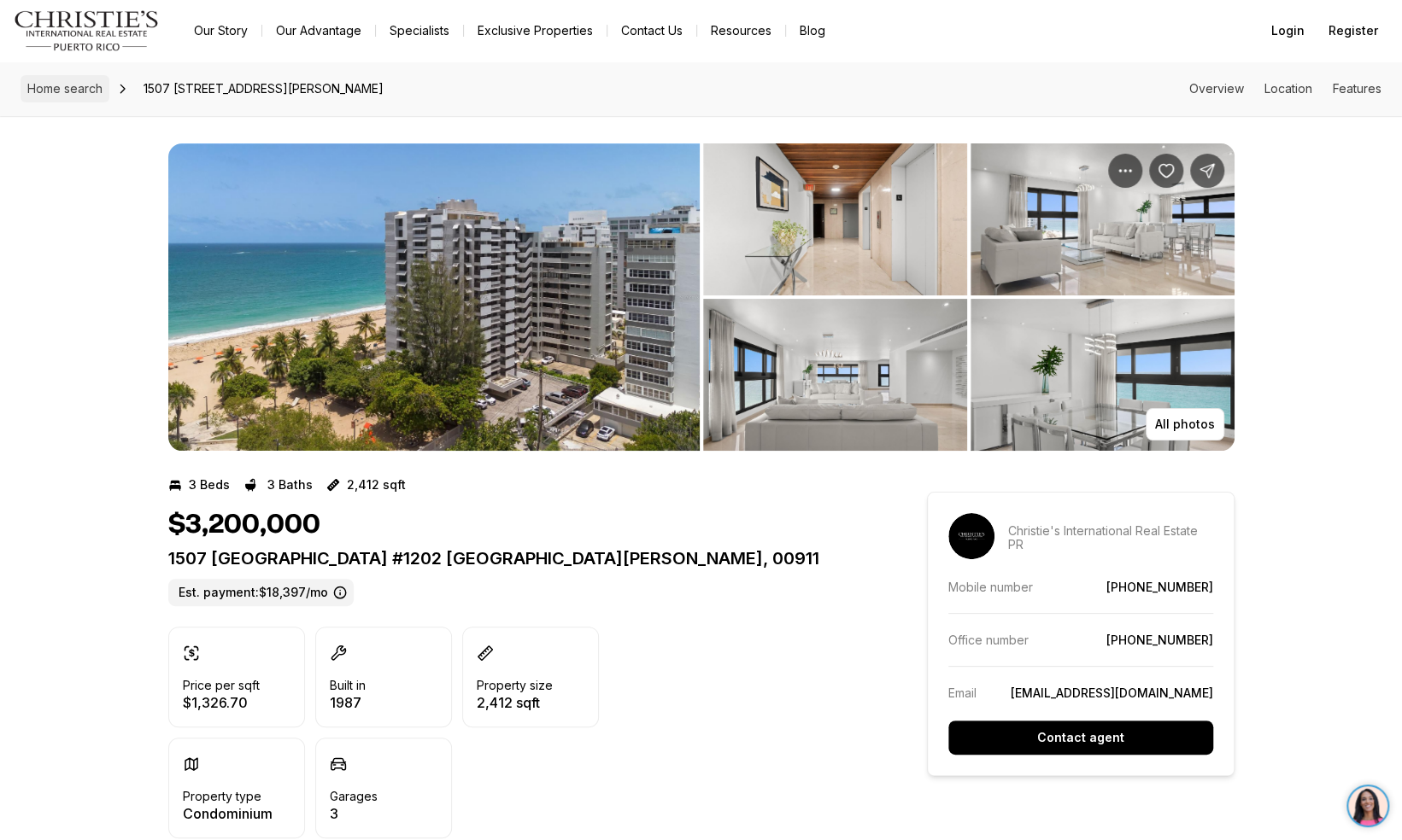
click at [81, 86] on span "Home search" at bounding box center [65, 89] width 75 height 14
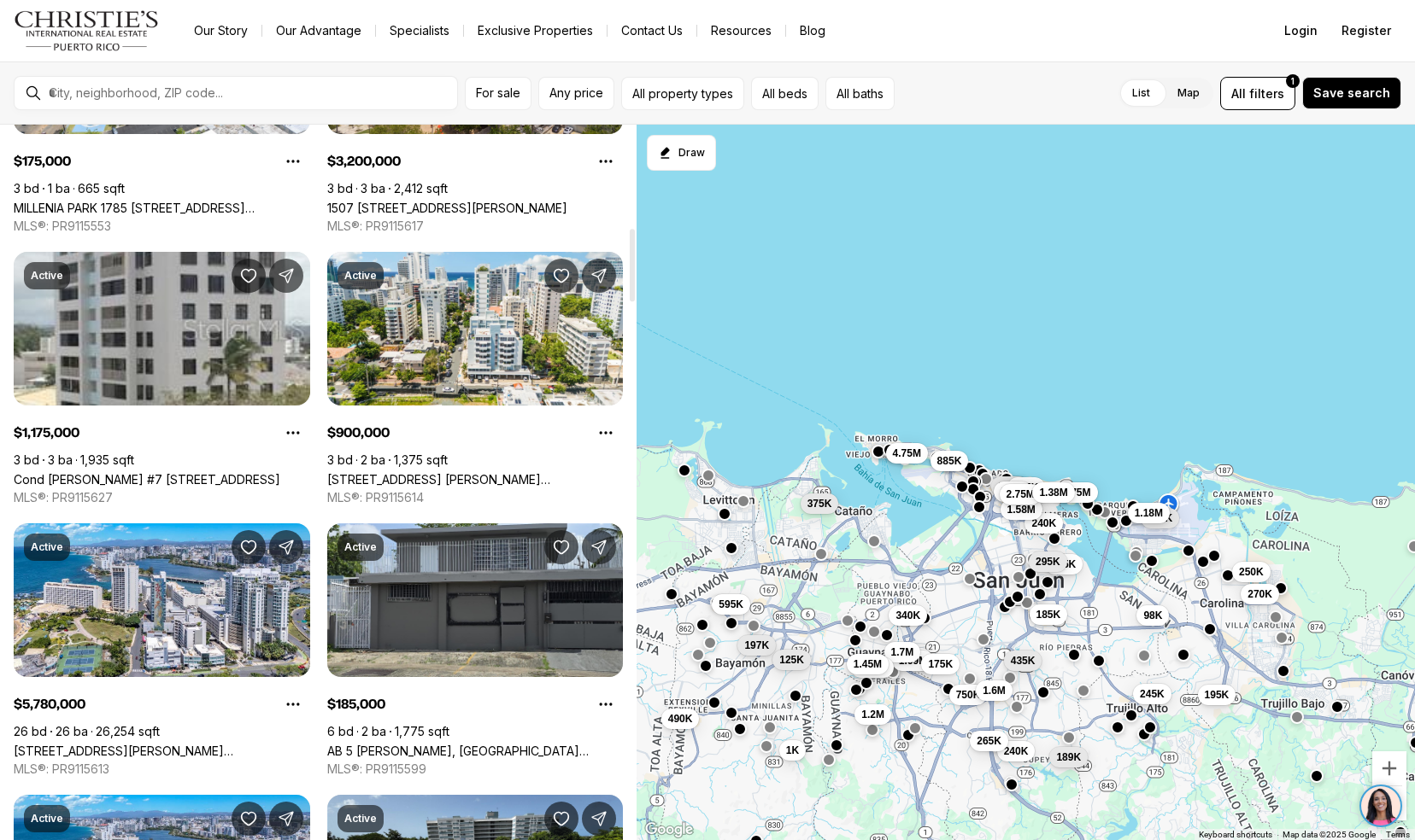
scroll to position [1018, 0]
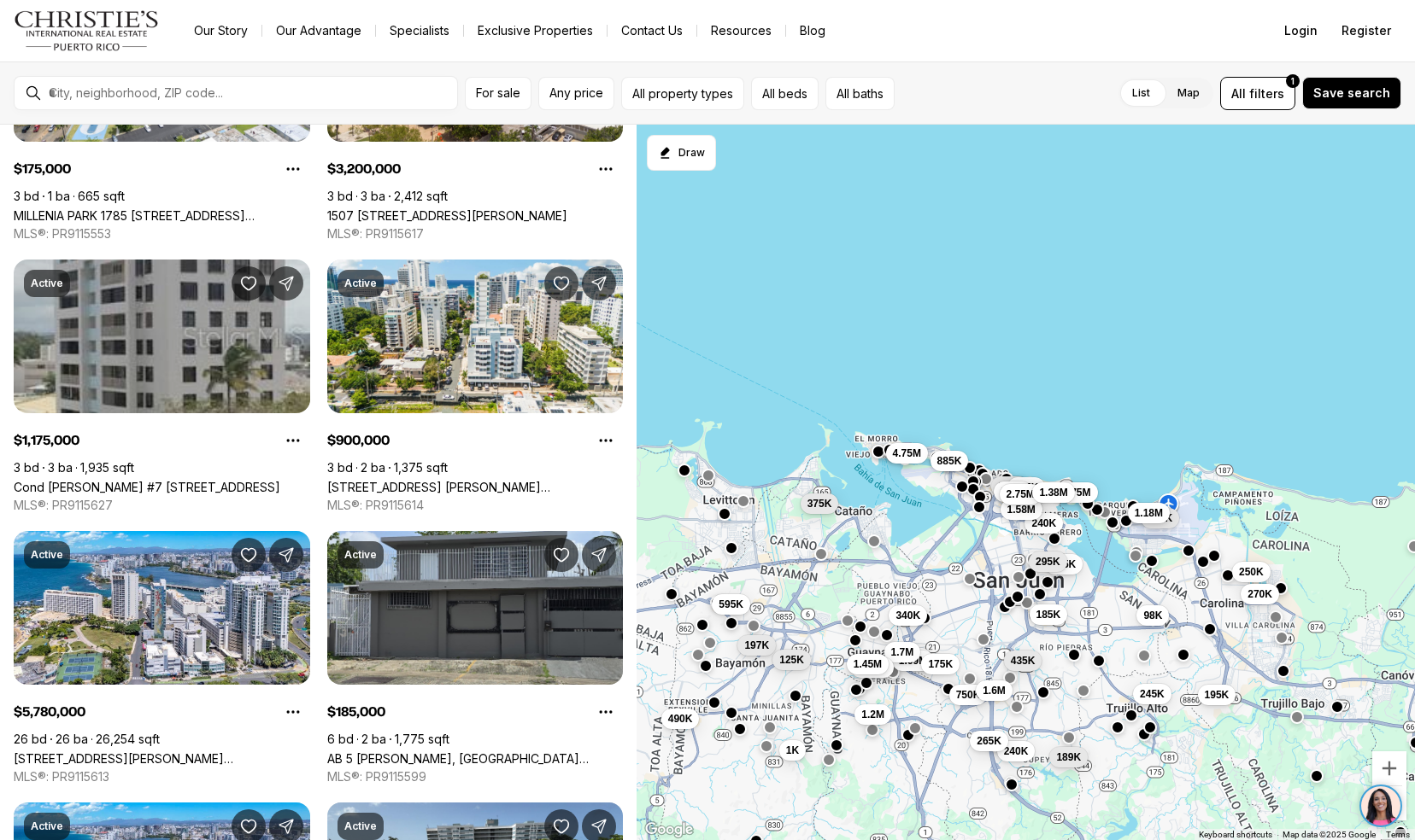
click at [61, 480] on link "Cond [PERSON_NAME] #7 [STREET_ADDRESS]" at bounding box center [146, 487] width 267 height 14
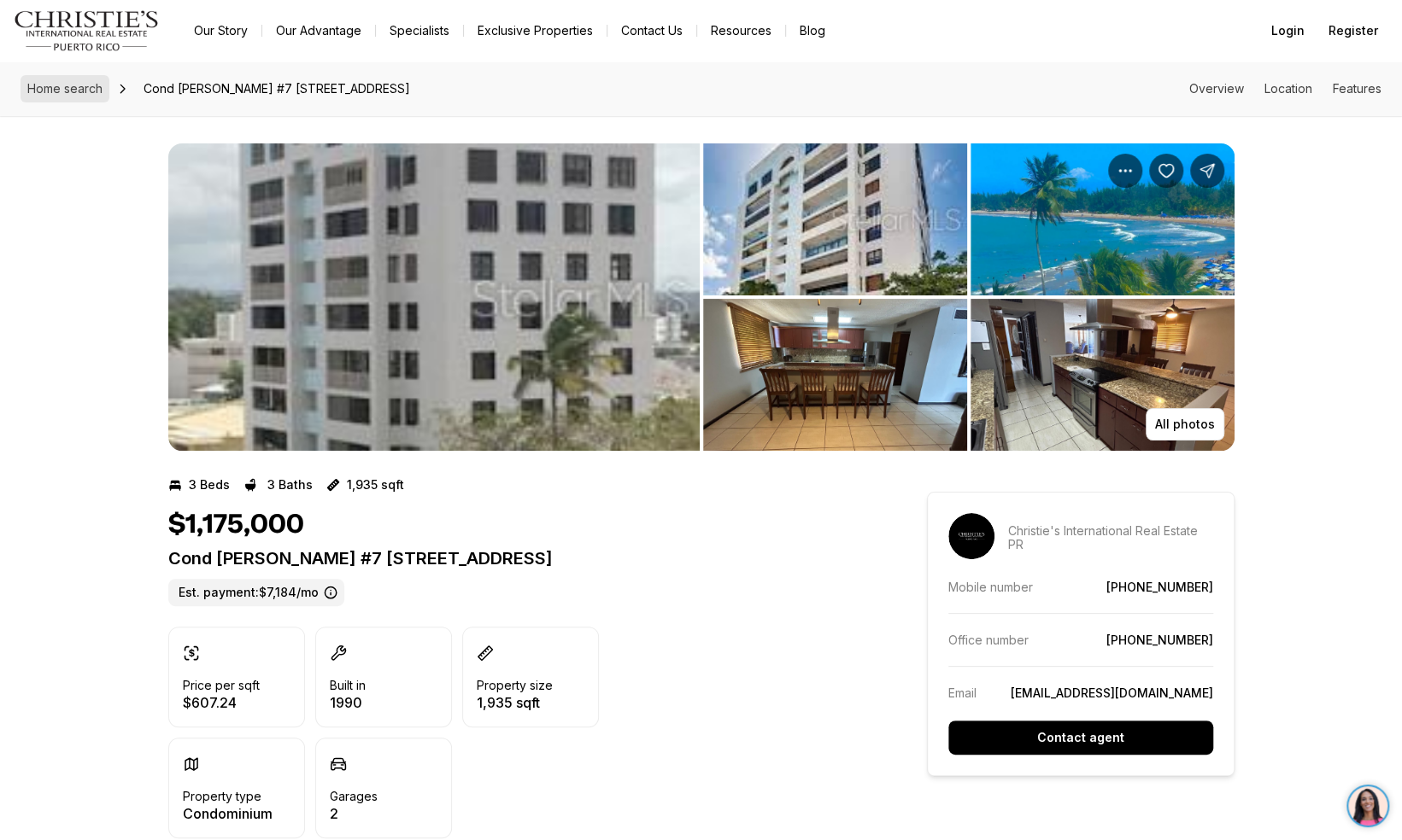
click at [79, 79] on link "Home search" at bounding box center [65, 89] width 89 height 27
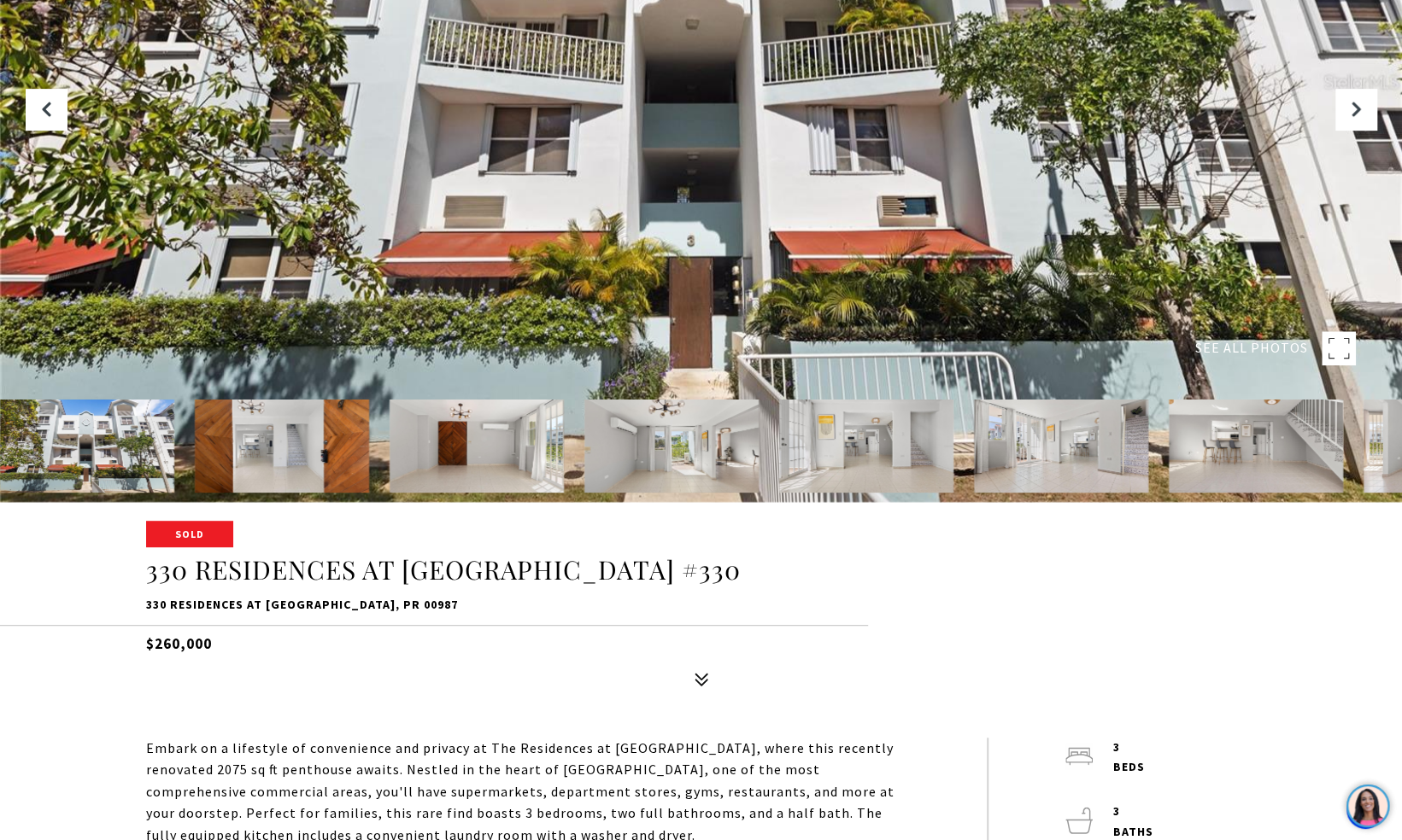
scroll to position [630, 0]
